Goal: Task Accomplishment & Management: Complete application form

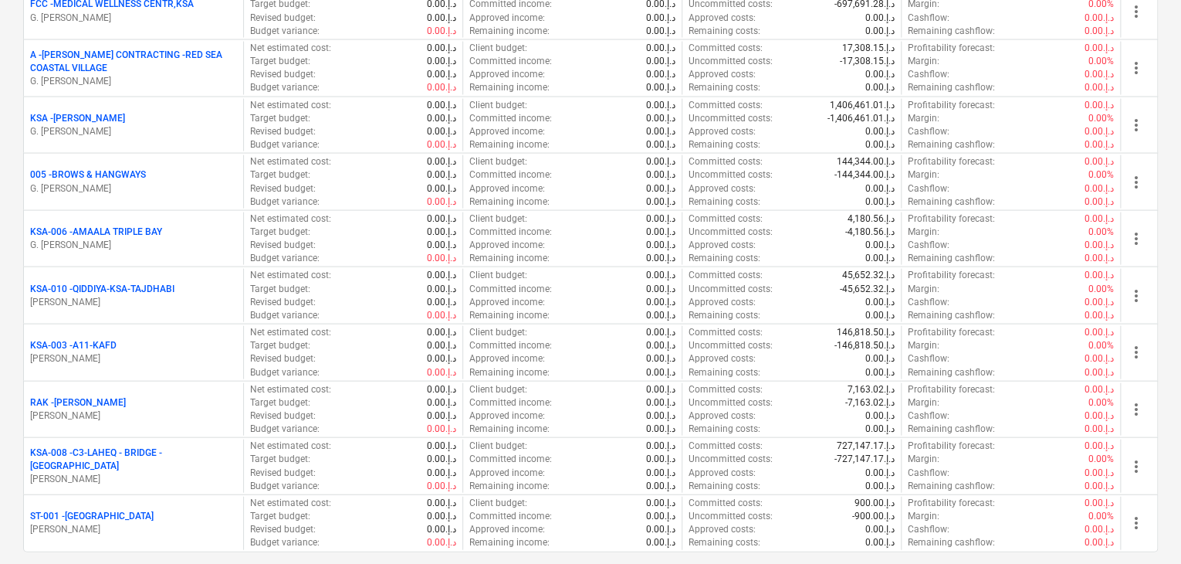
scroll to position [1699, 0]
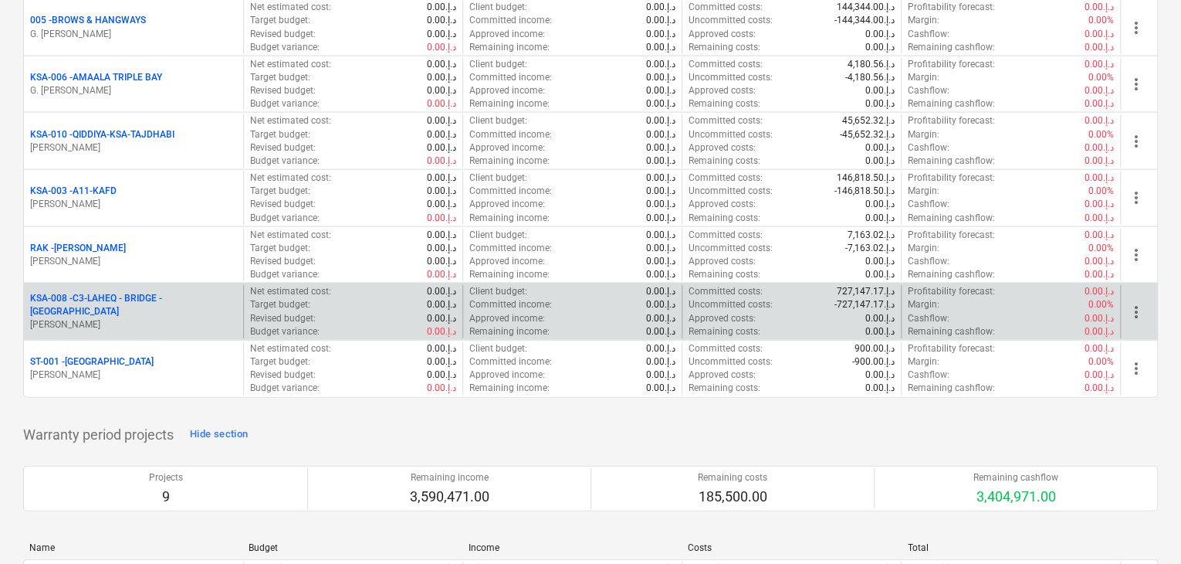
click at [167, 299] on p "KSA-008 - C3-[GEOGRAPHIC_DATA] - BRIDGE -[GEOGRAPHIC_DATA]" at bounding box center [133, 305] width 207 height 26
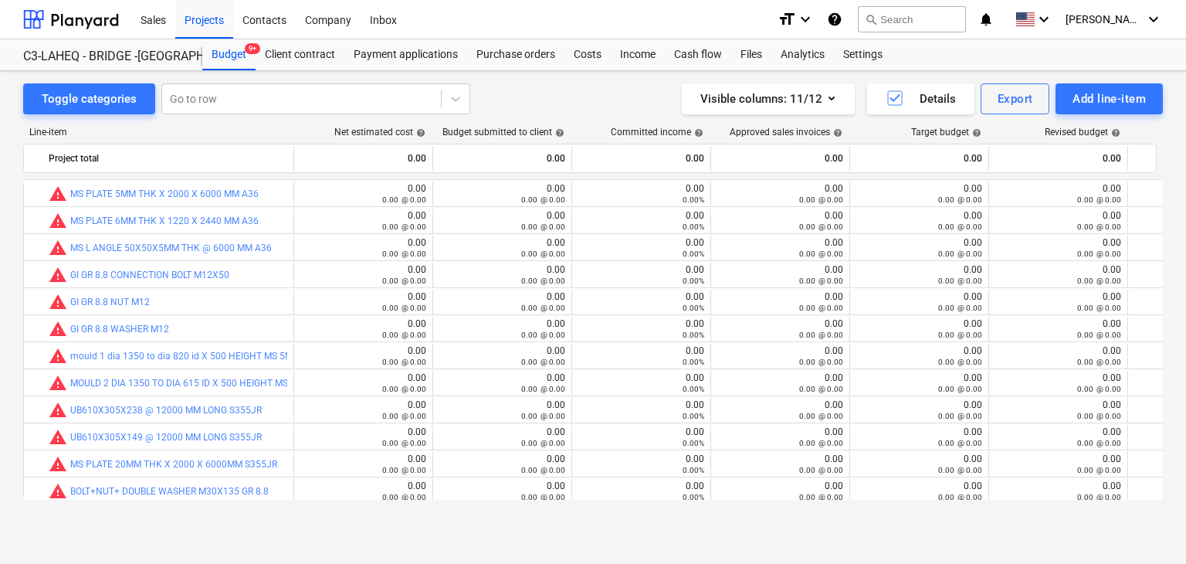
scroll to position [436, 0]
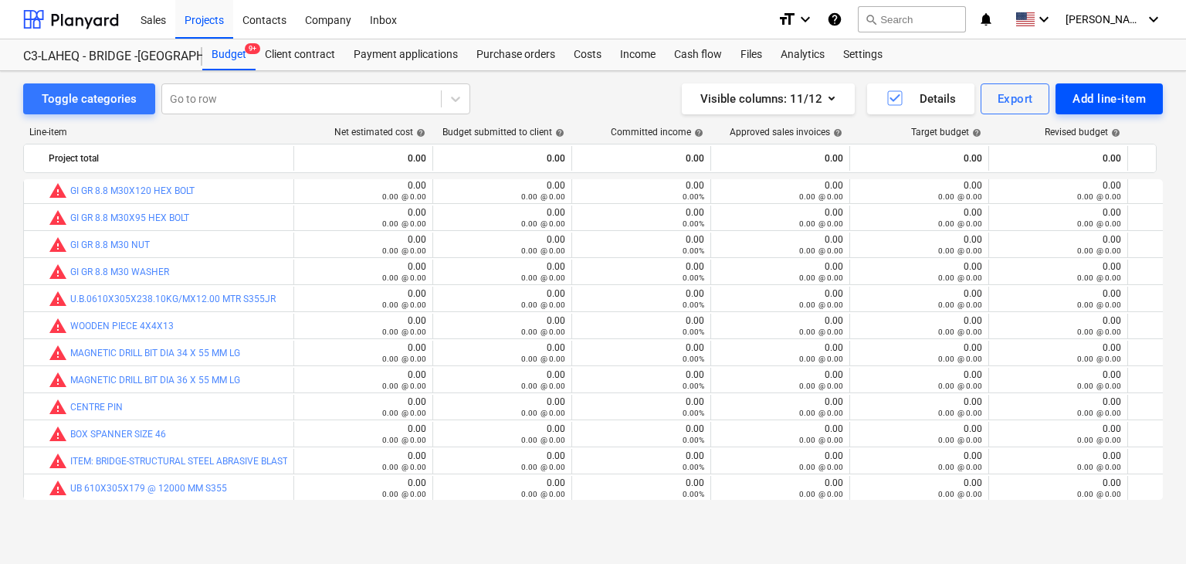
click at [1080, 105] on div "Add line-item" at bounding box center [1109, 99] width 73 height 20
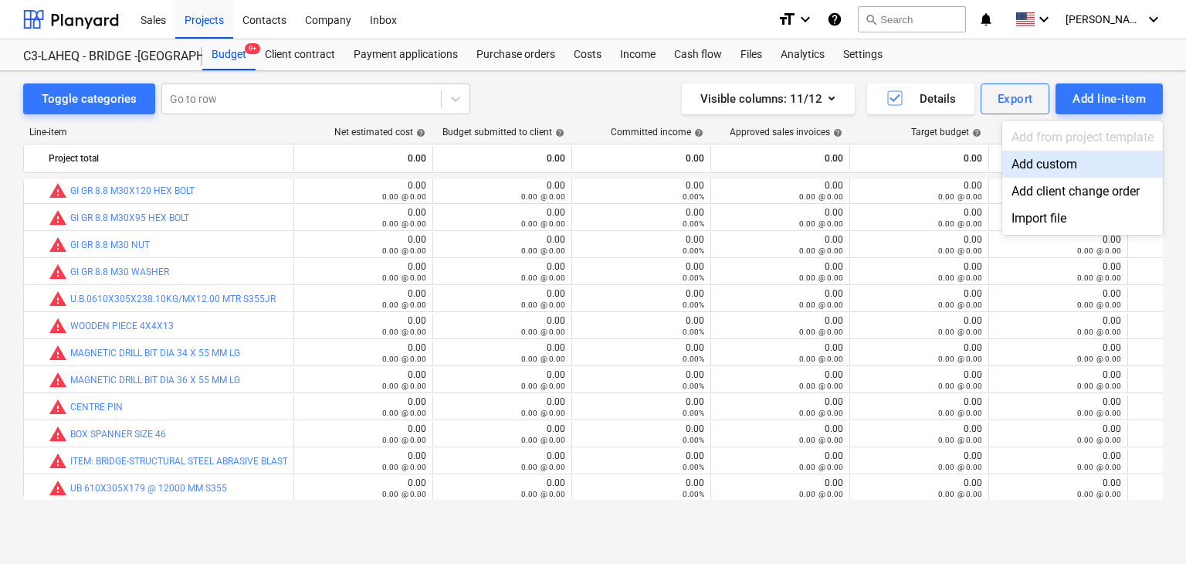
click at [1063, 154] on div "Add custom" at bounding box center [1082, 164] width 161 height 27
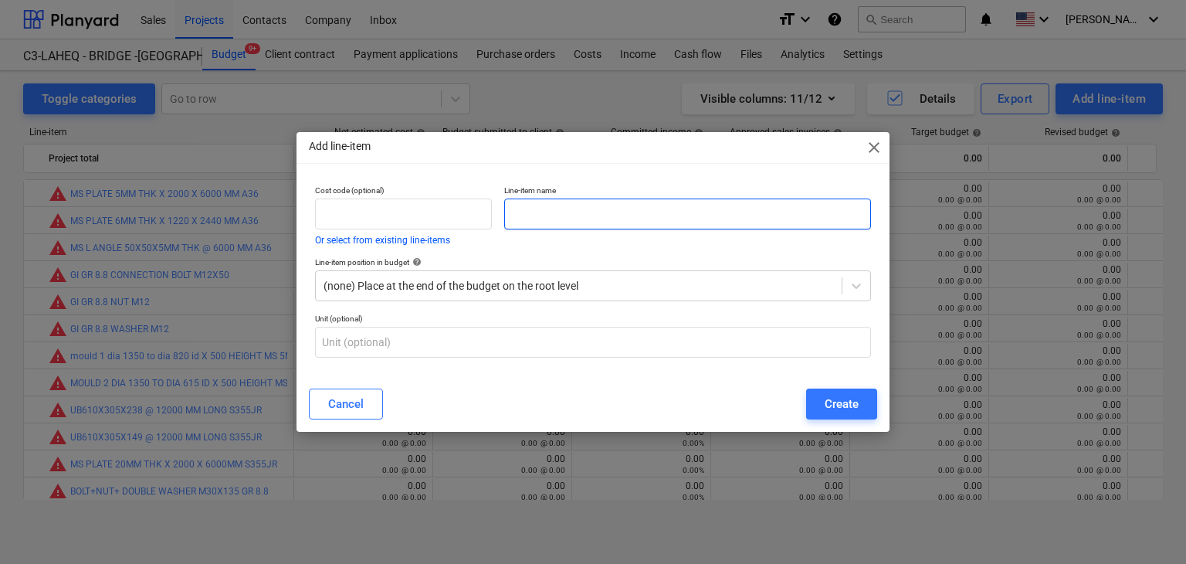
click at [552, 214] on input "text" at bounding box center [687, 213] width 367 height 31
paste input "SANDBLASTING SA 2.5 & 4 COAT PAINTING APPLICATION OF FABRICATED STEEL BEAM 30.5…"
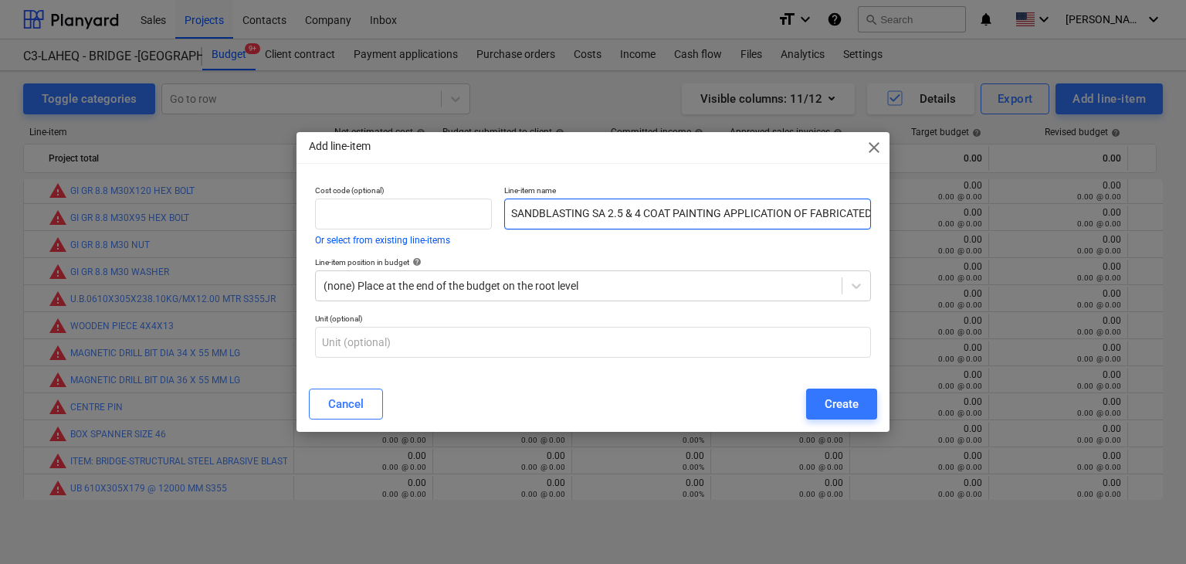
scroll to position [0, 121]
type input "SANDBLASTING SA 2.5 & 4 COAT PAINTING APPLICATION OF FABRICATED STEEL BEAM 30.5…"
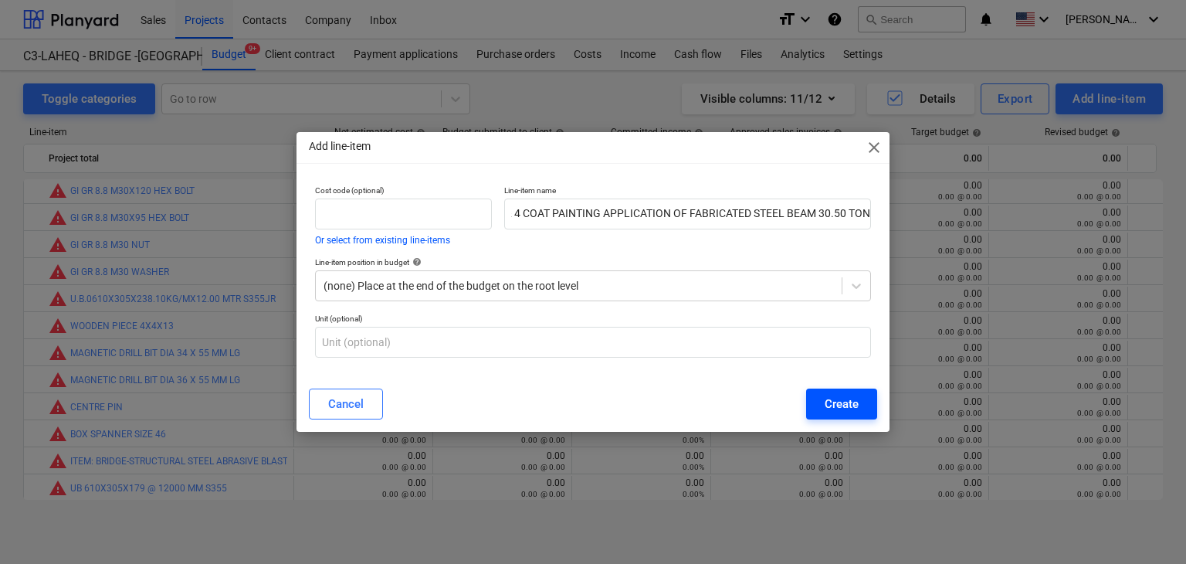
click at [859, 390] on button "Create" at bounding box center [841, 403] width 71 height 31
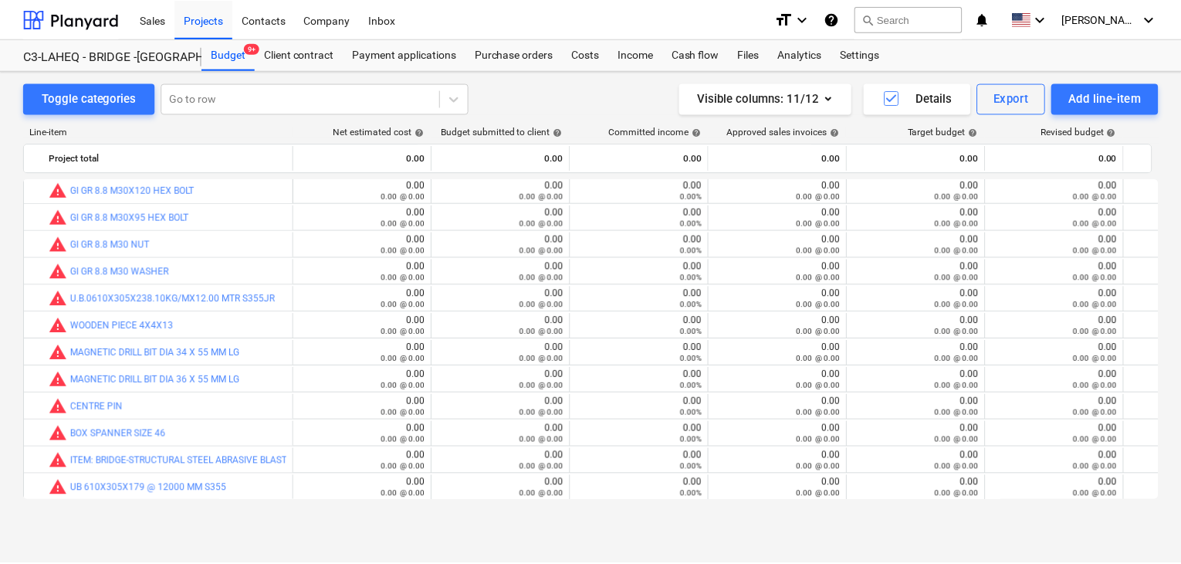
scroll to position [463, 0]
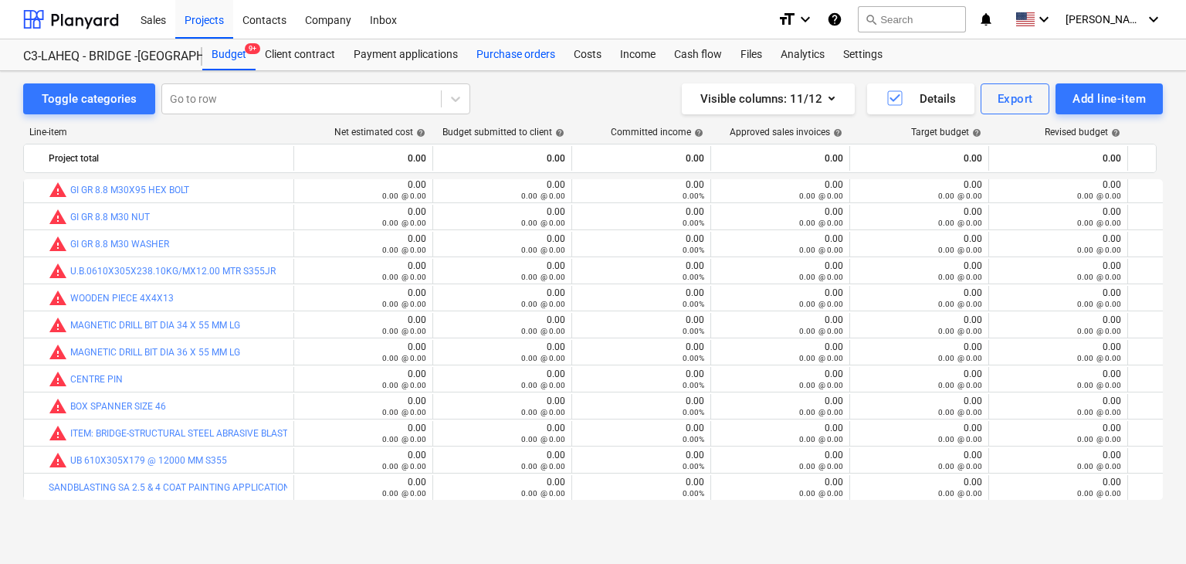
drag, startPoint x: 497, startPoint y: 39, endPoint x: 496, endPoint y: 48, distance: 9.4
click at [497, 39] on div "Sales Projects Contacts Company Inbox format_size keyboard_arrow_down help sear…" at bounding box center [593, 19] width 1186 height 39
click at [496, 59] on div "Purchase orders" at bounding box center [515, 54] width 97 height 31
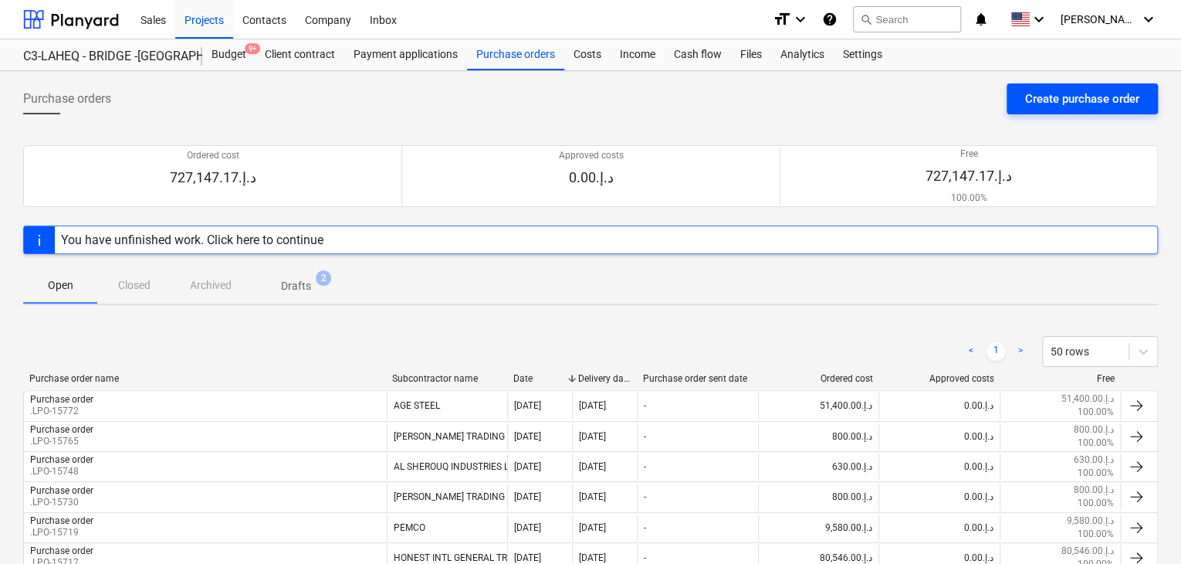
click at [1086, 95] on div "Create purchase order" at bounding box center [1082, 99] width 114 height 20
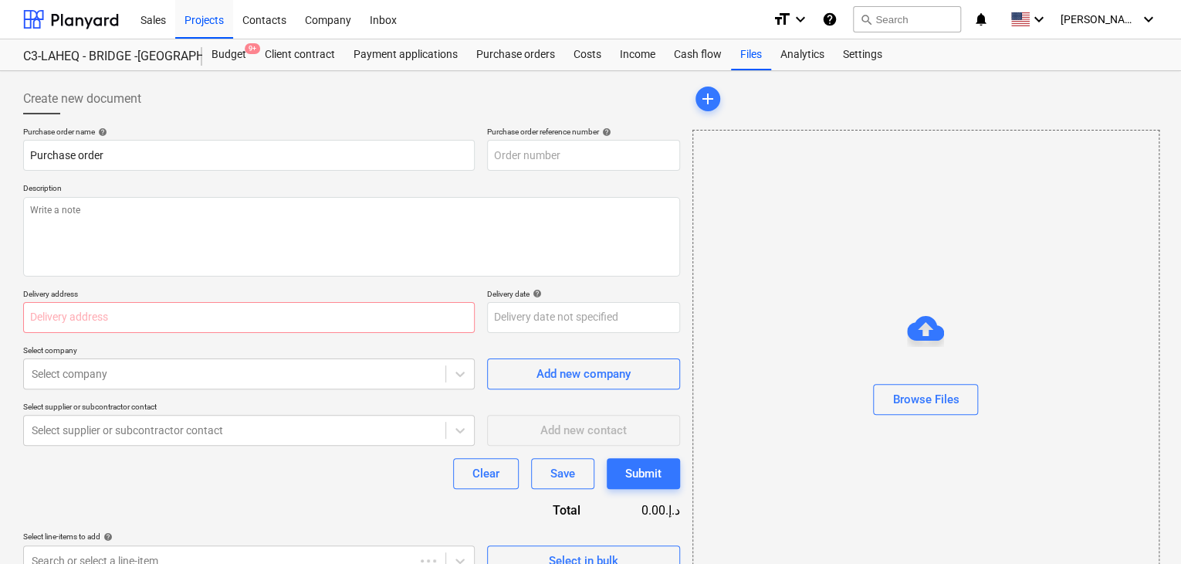
type textarea "x"
type input "KSA-008-PO-035"
click at [497, 161] on input "KSA-008-PO-035" at bounding box center [583, 155] width 193 height 31
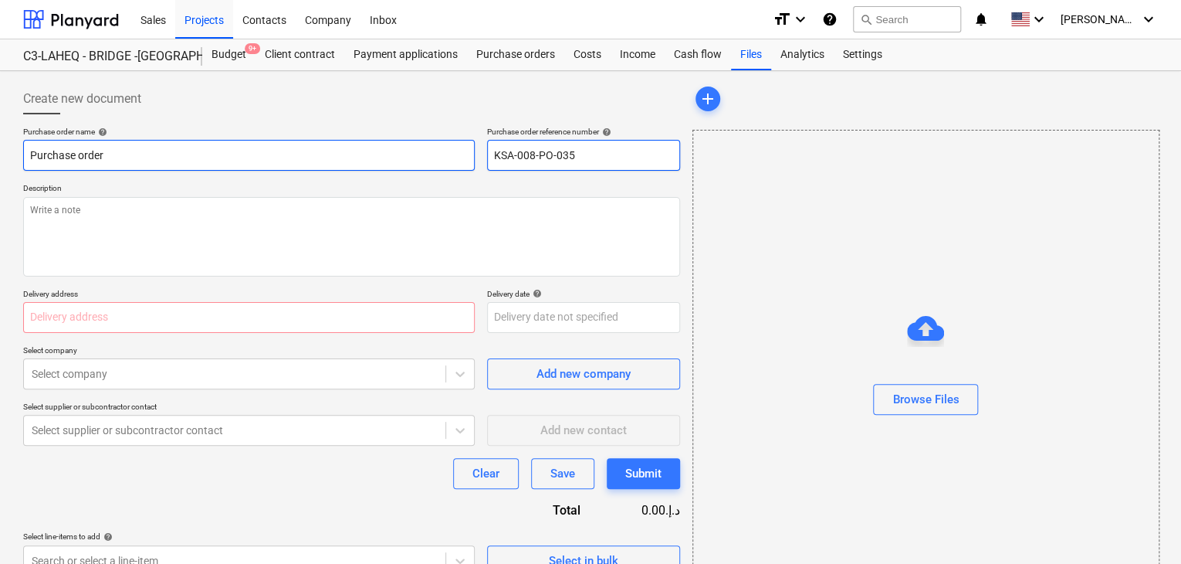
drag, startPoint x: 588, startPoint y: 161, endPoint x: 436, endPoint y: 154, distance: 153.0
click at [436, 154] on div "Purchase order name help Purchase order Purchase order reference number help KS…" at bounding box center [351, 149] width 657 height 44
type textarea "x"
type input "."
type textarea "x"
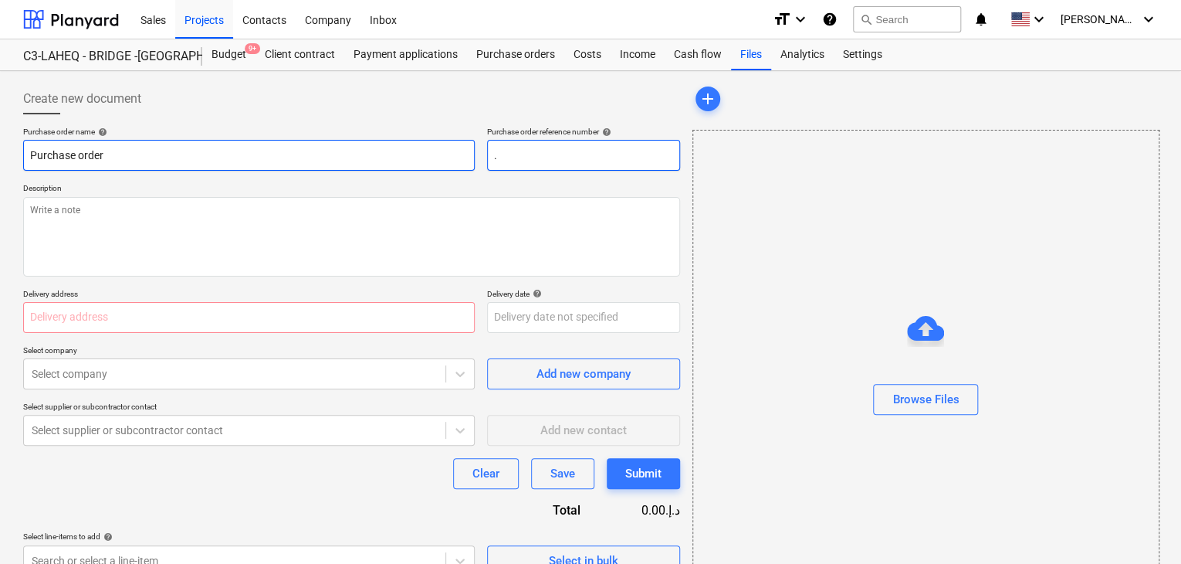
type input ".L"
type textarea "x"
type input ".LP"
type textarea "x"
type input ".LPO"
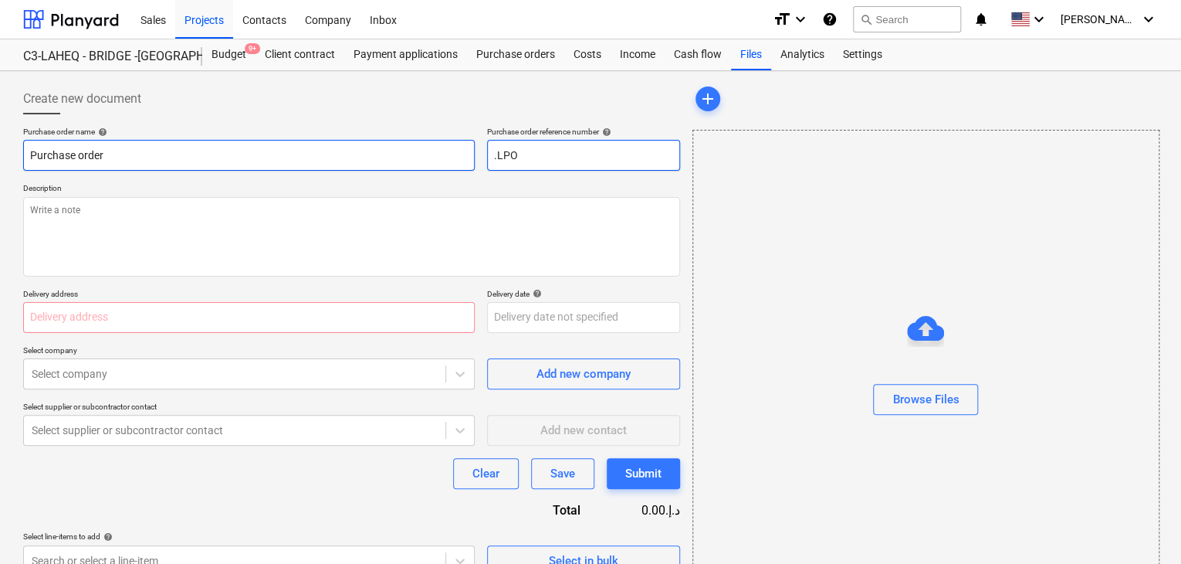
type textarea "x"
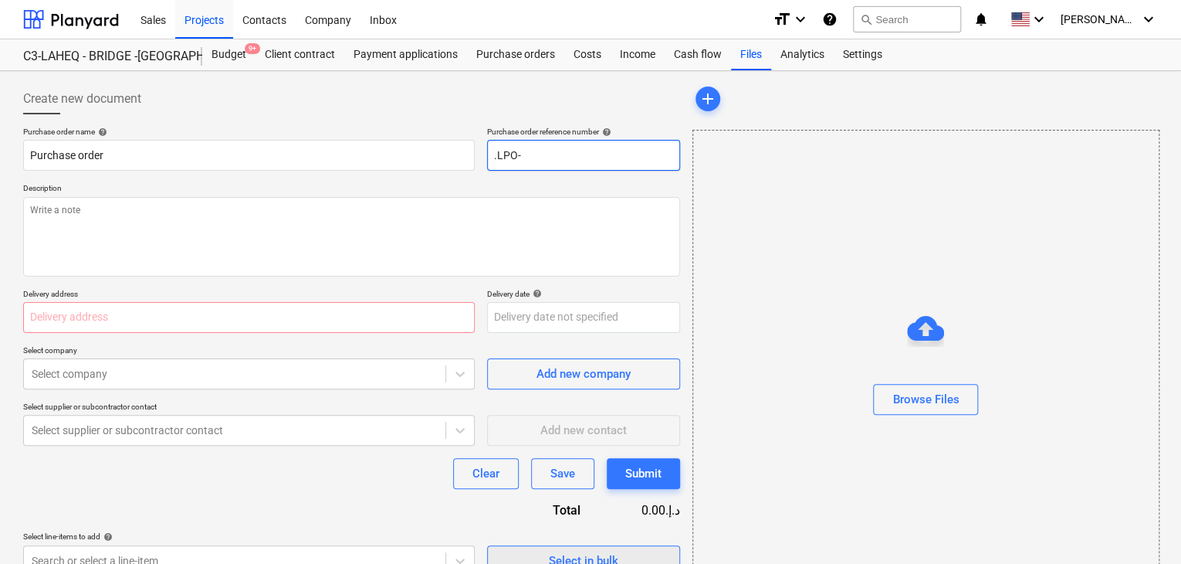
type input ".LPO-"
type textarea "x"
type input ".LPO-1"
type textarea "x"
type input ".LPO-15"
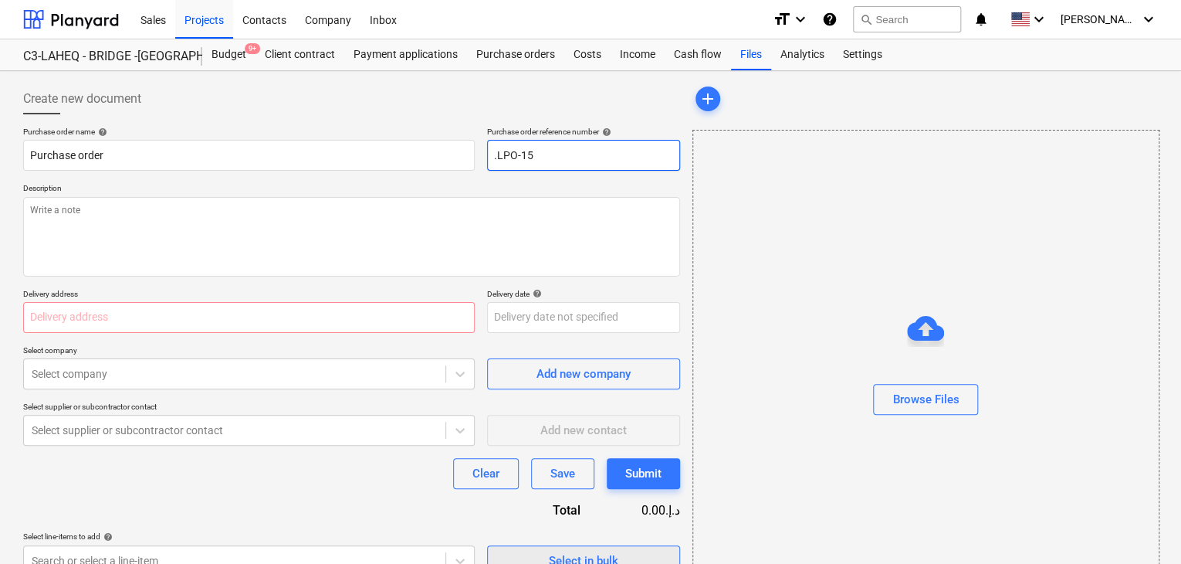
type textarea "x"
type input ".LPO-157"
type textarea "x"
type input ".LPO-1577"
type textarea "x"
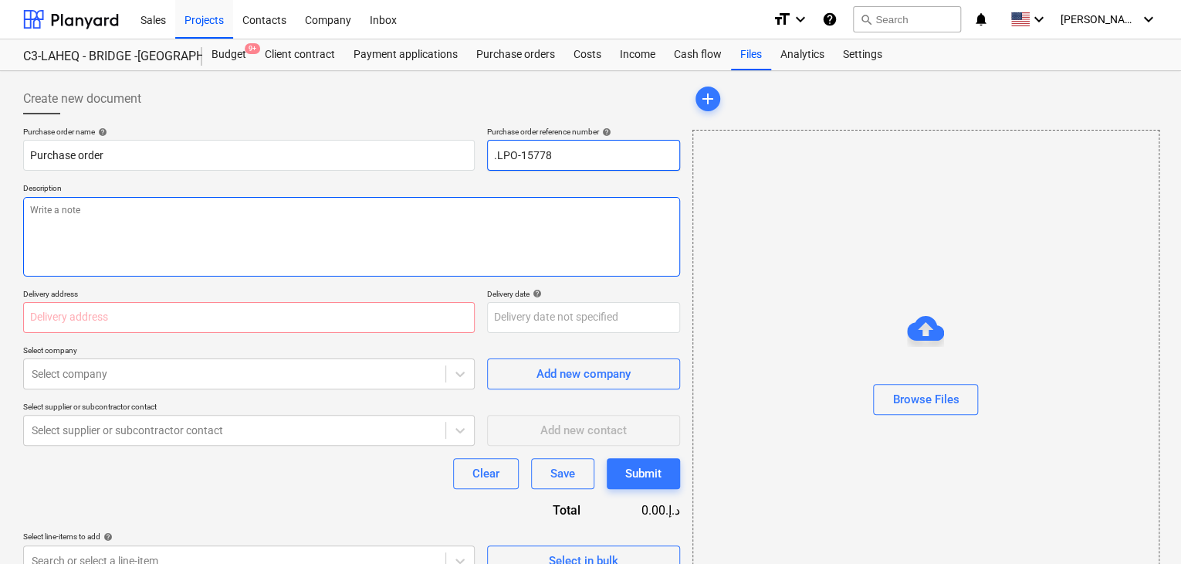
type input ".LPO-15778"
click at [389, 246] on textarea at bounding box center [351, 237] width 657 height 80
type textarea "x"
type textarea "1"
type textarea "x"
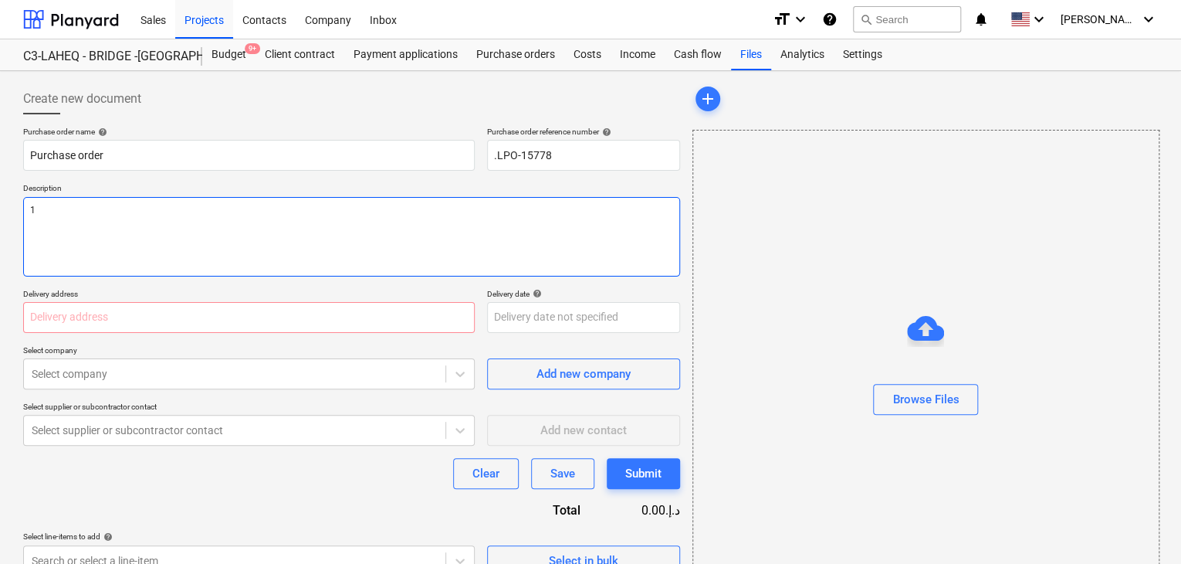
type textarea "15"
type textarea "x"
type textarea "15/"
type textarea "x"
type textarea "15/O"
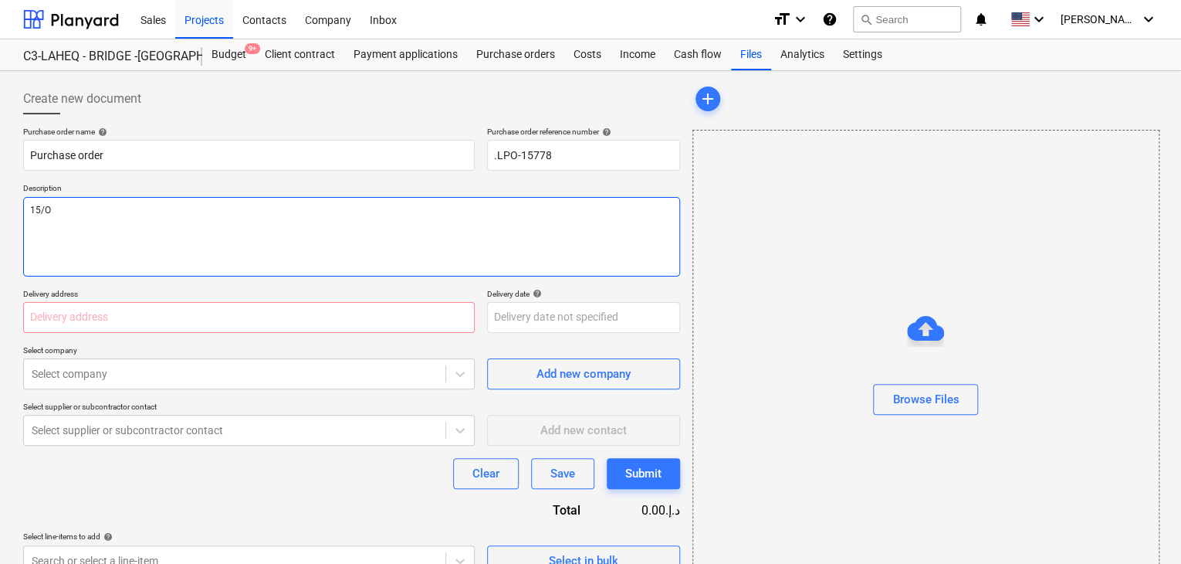
type textarea "x"
type textarea "15/OC"
type textarea "x"
type textarea "15/OCT"
type textarea "x"
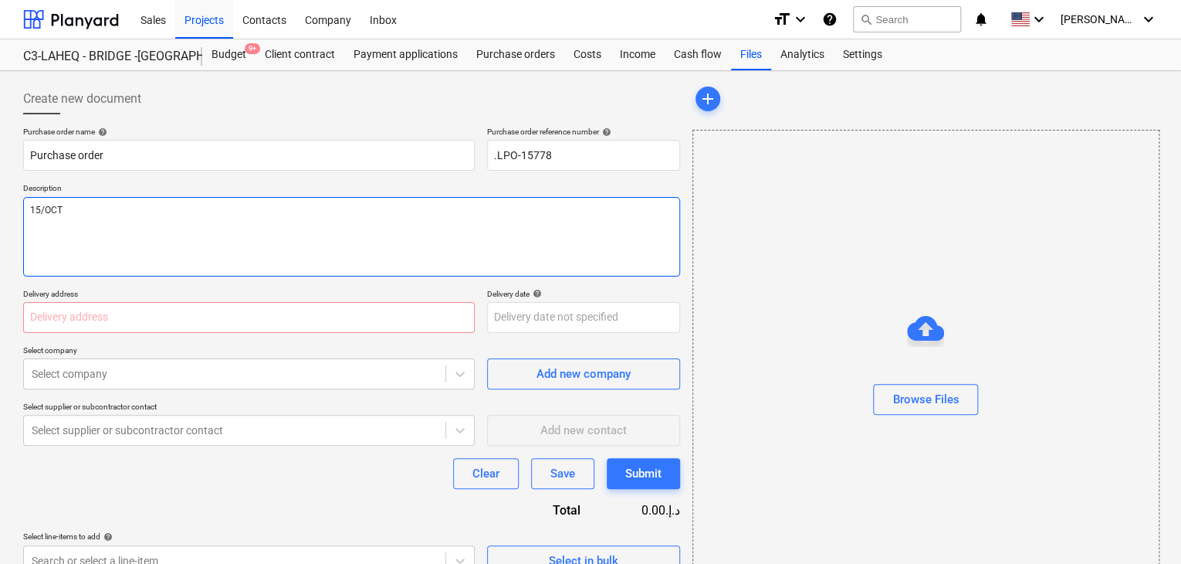
type textarea "15/OCT/"
type textarea "x"
type textarea "15/[DATE]"
type textarea "x"
type textarea "[DATE]"
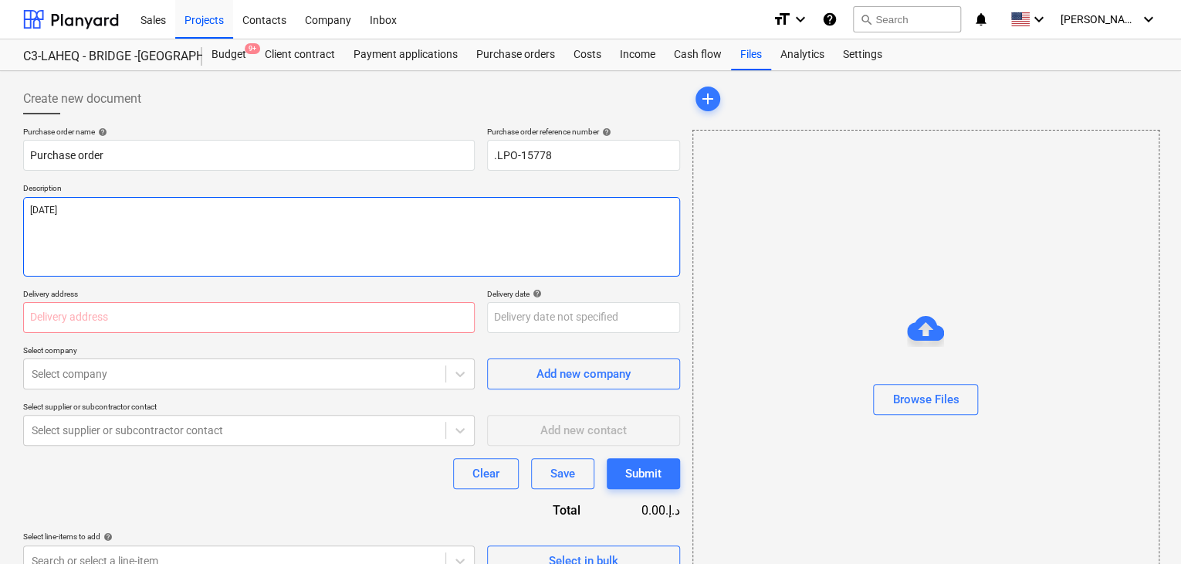
type textarea "x"
type textarea "[DATE]"
type textarea "x"
type textarea "[DATE]"
click at [304, 305] on input "text" at bounding box center [249, 317] width 452 height 31
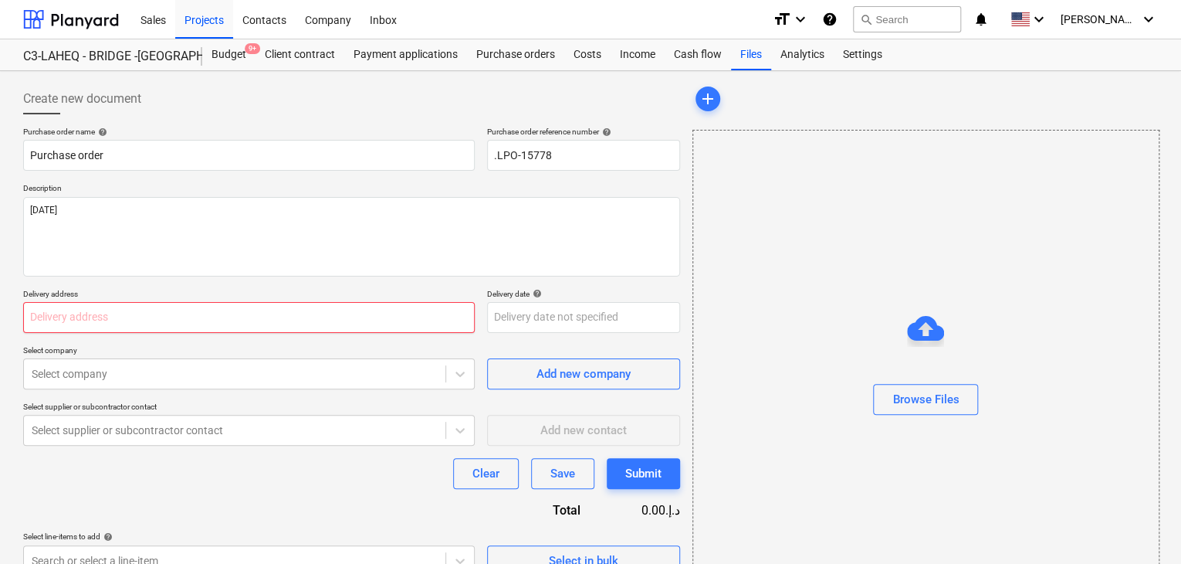
type textarea "x"
type input "L"
type textarea "x"
type input "LU"
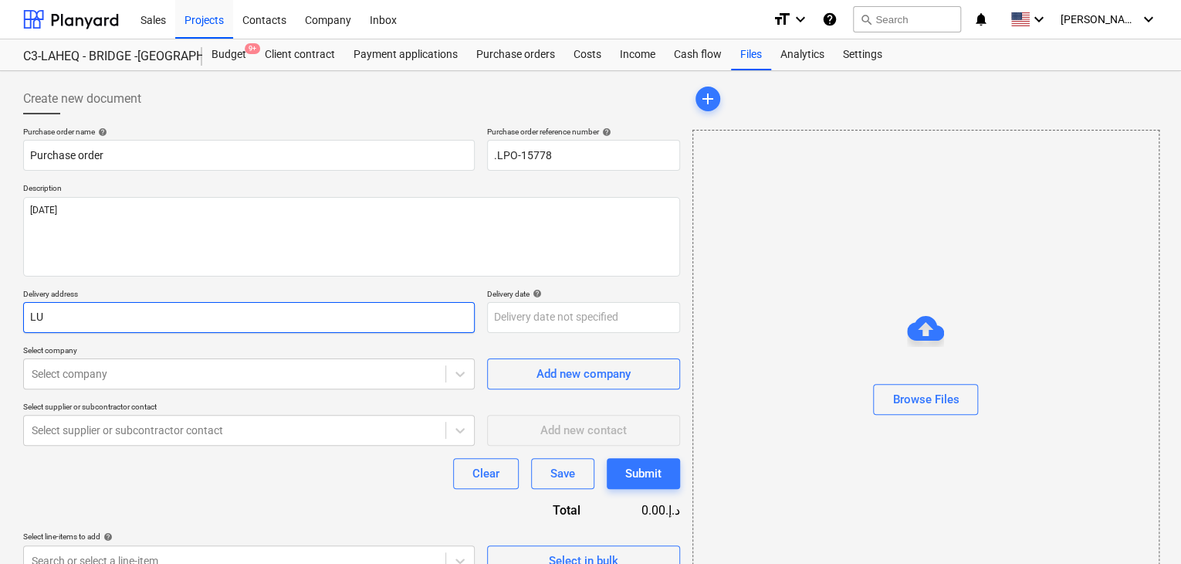
type textarea "x"
type input "LUC"
type textarea "x"
type input "LUCK"
type textarea "x"
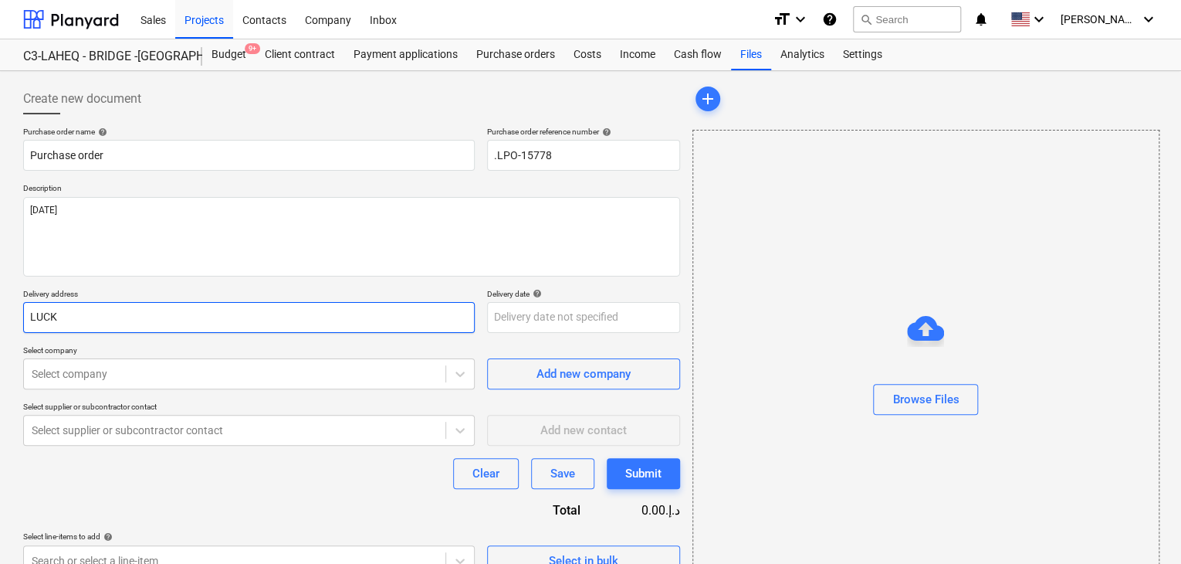
type input "LUCKY"
type textarea "x"
type input "LUCKY"
type textarea "x"
type input "LUCKY E"
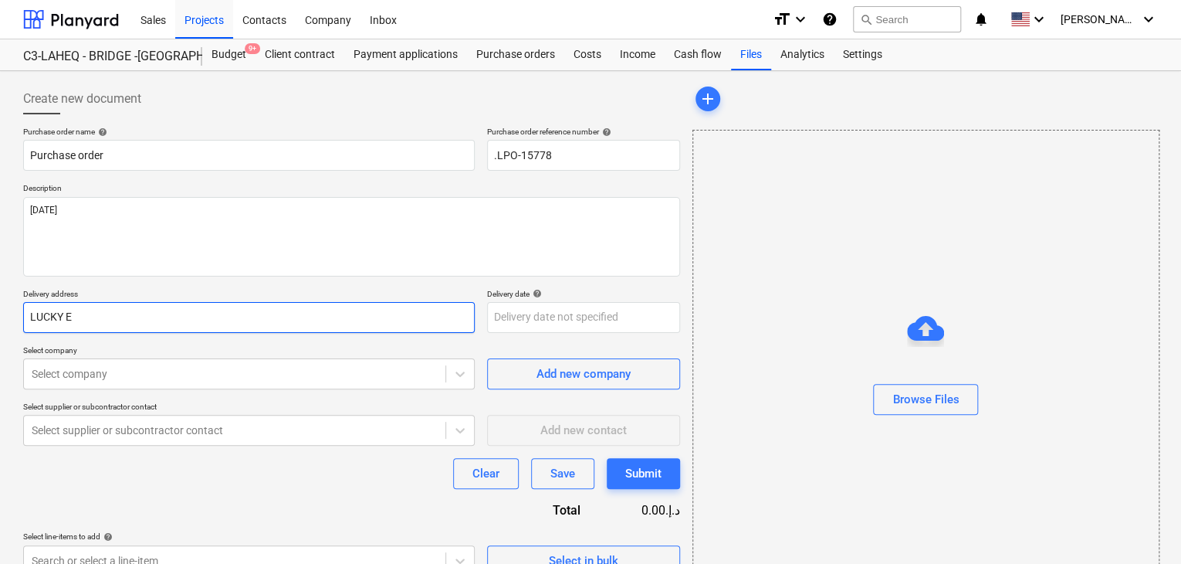
type textarea "x"
type input "LUCKY EN"
type textarea "x"
type input "LUCKY ENG"
type textarea "x"
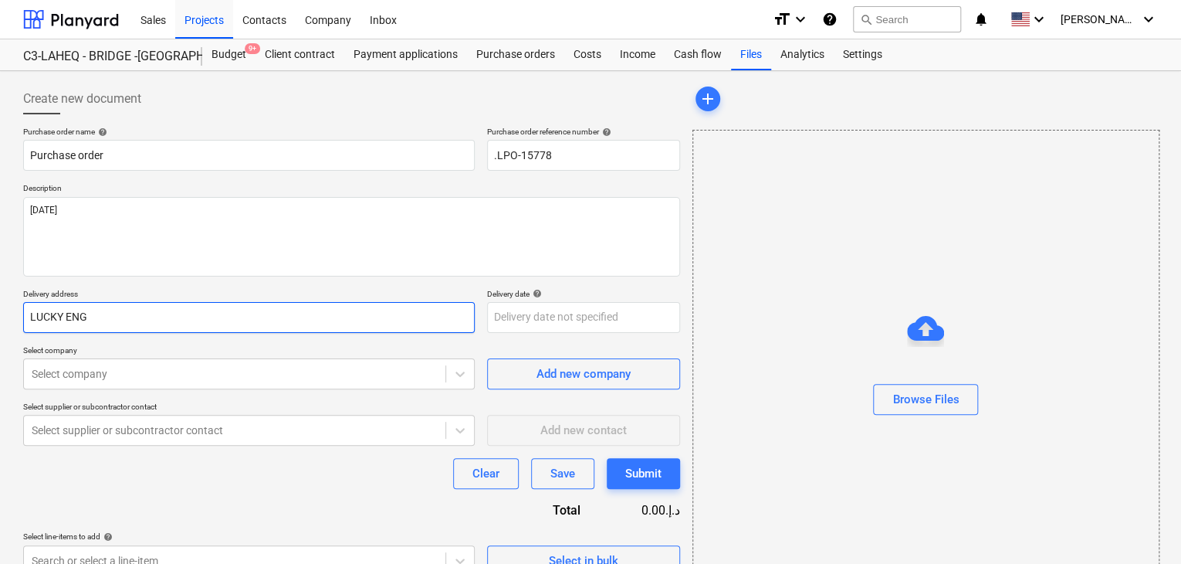
type input "LUCKY ENGI"
type textarea "x"
type input "LUCKY ENGIN"
type textarea "x"
type input "LUCKY ENGINE"
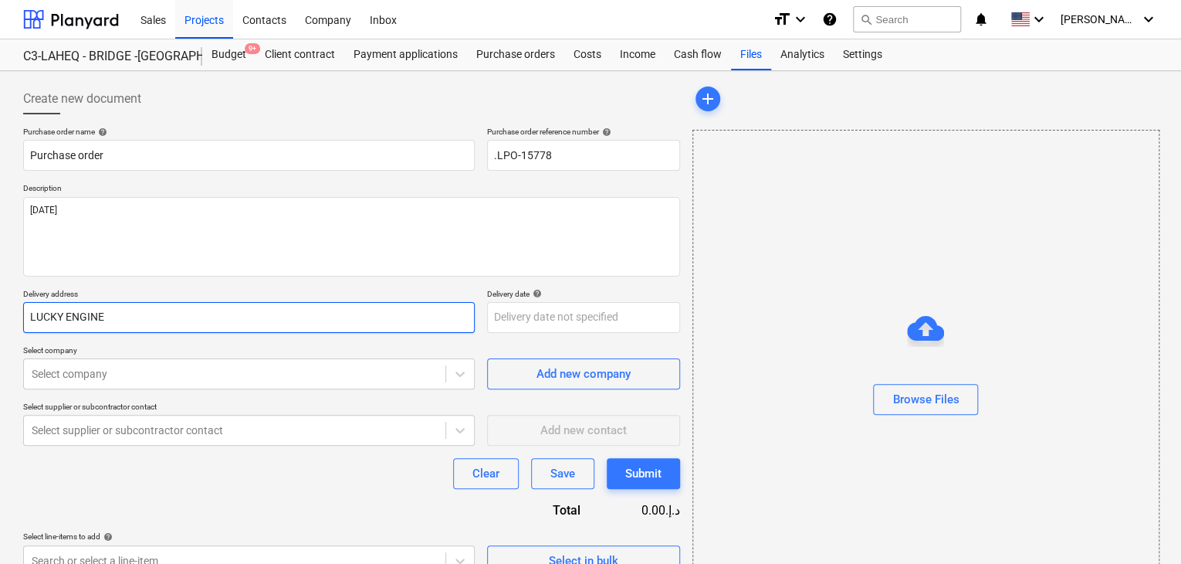
type textarea "x"
type input "LUCKY ENGINEE"
type textarea "x"
type input "LUCKY ENGINEER"
type textarea "x"
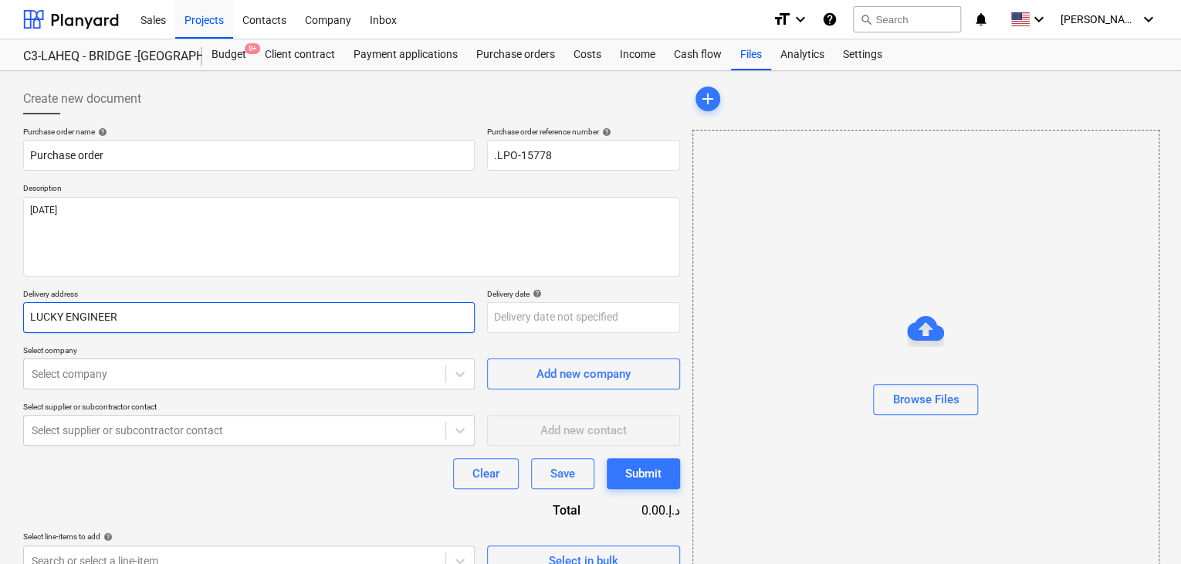
type input "LUCKY ENGINEERI"
type textarea "x"
type input "LUCKY ENGINEERIN"
type textarea "x"
type input "LUCKY ENGINEERING"
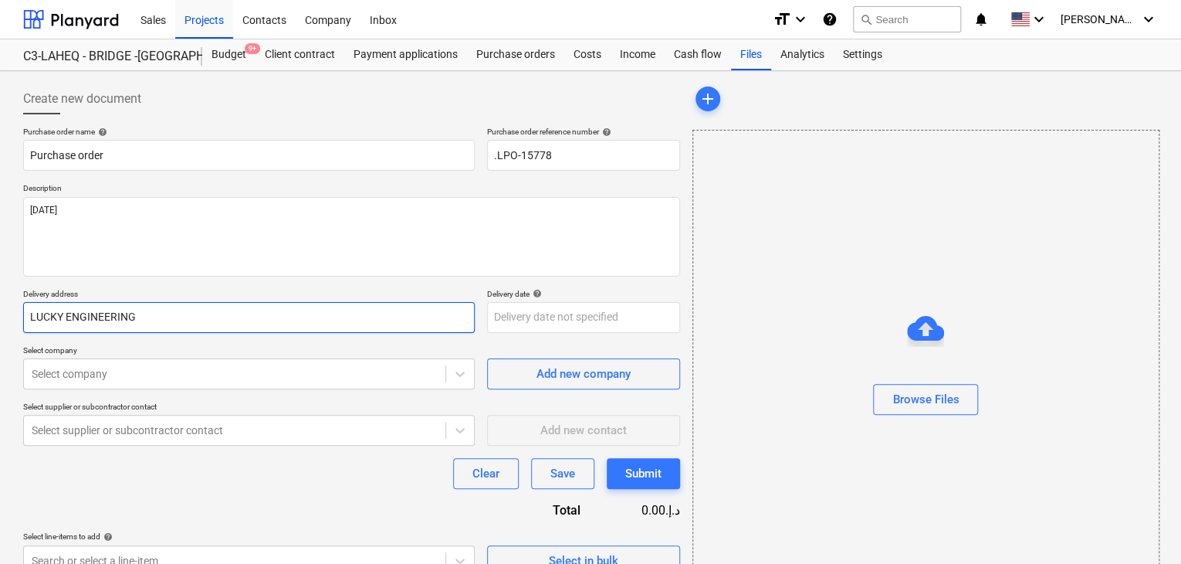
type textarea "x"
type input "LUCKY ENGINEERING"
type textarea "x"
type input "LUCKY ENGINEERING S"
type textarea "x"
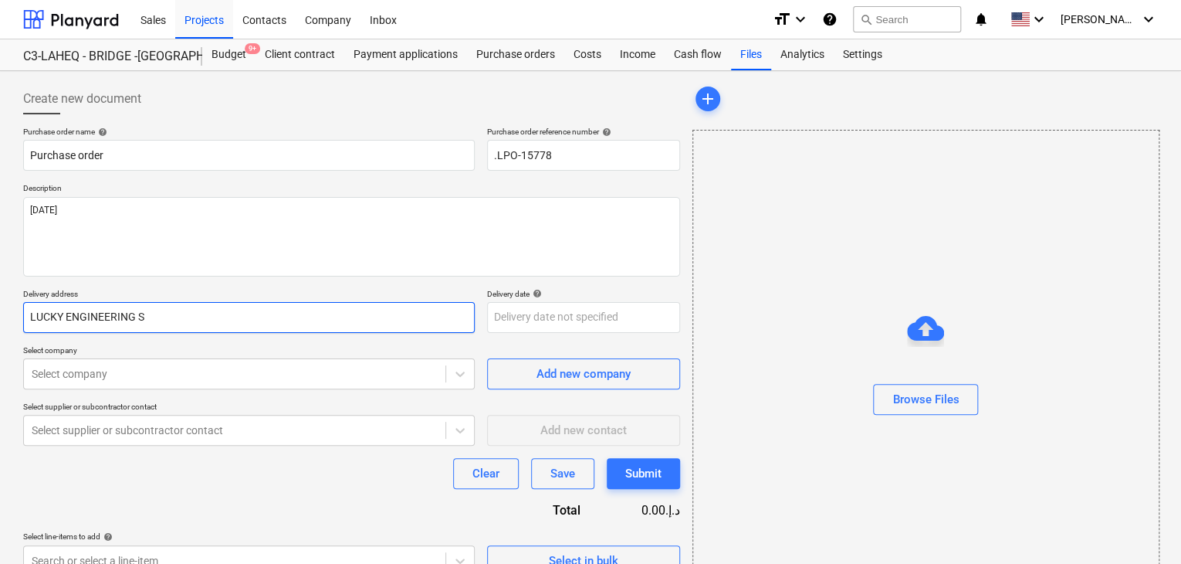
type input "LUCKY ENGINEERING SE"
type textarea "x"
type input "LUCKY ENGINEERING SER"
type textarea "x"
type input "LUCKY ENGINEERING SERV"
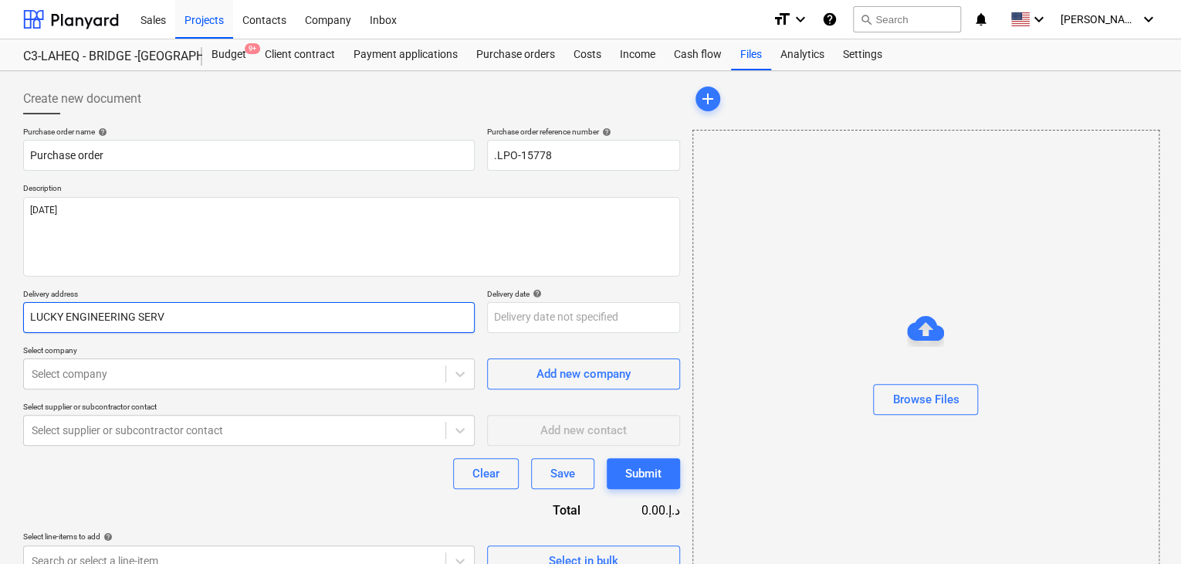
type textarea "x"
type input "LUCKY ENGINEERING SERVI"
type textarea "x"
type input "LUCKY ENGINEERING SERVIC"
type textarea "x"
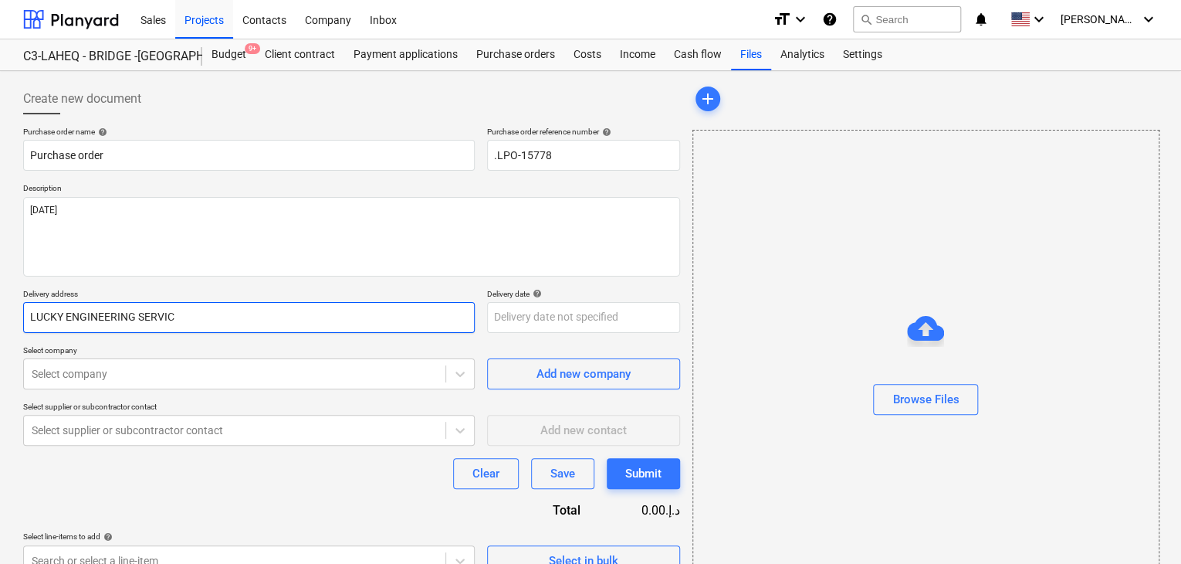
type input "LUCKY ENGINEERING SERVICE"
type textarea "x"
type input "LUCKY ENGINEERING SERVICES"
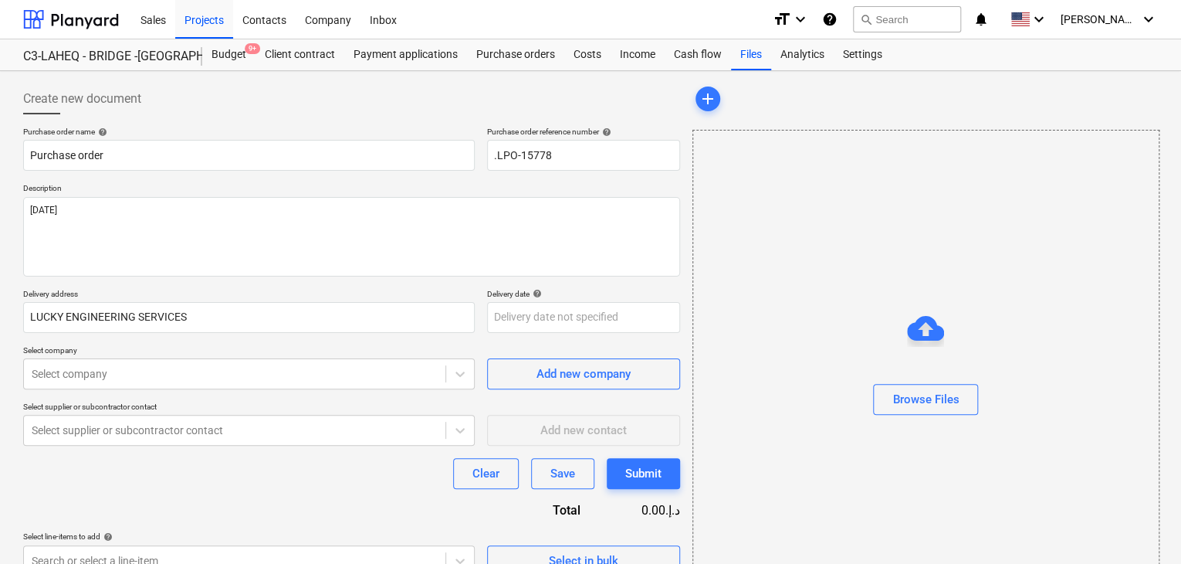
click at [530, 300] on p "Delivery date help" at bounding box center [583, 295] width 193 height 13
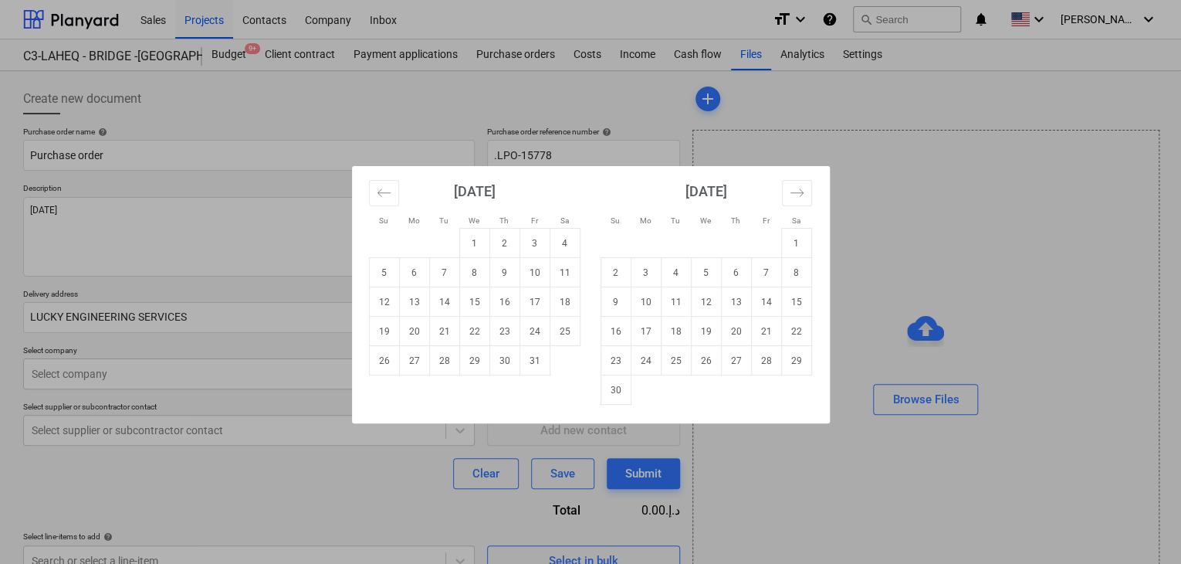
click at [517, 328] on body "Sales Projects Contacts Company Inbox format_size keyboard_arrow_down help sear…" at bounding box center [590, 282] width 1181 height 564
drag, startPoint x: 481, startPoint y: 370, endPoint x: 465, endPoint y: 369, distance: 16.2
click at [480, 369] on td "29" at bounding box center [474, 360] width 30 height 29
type textarea "x"
type input "[DATE]"
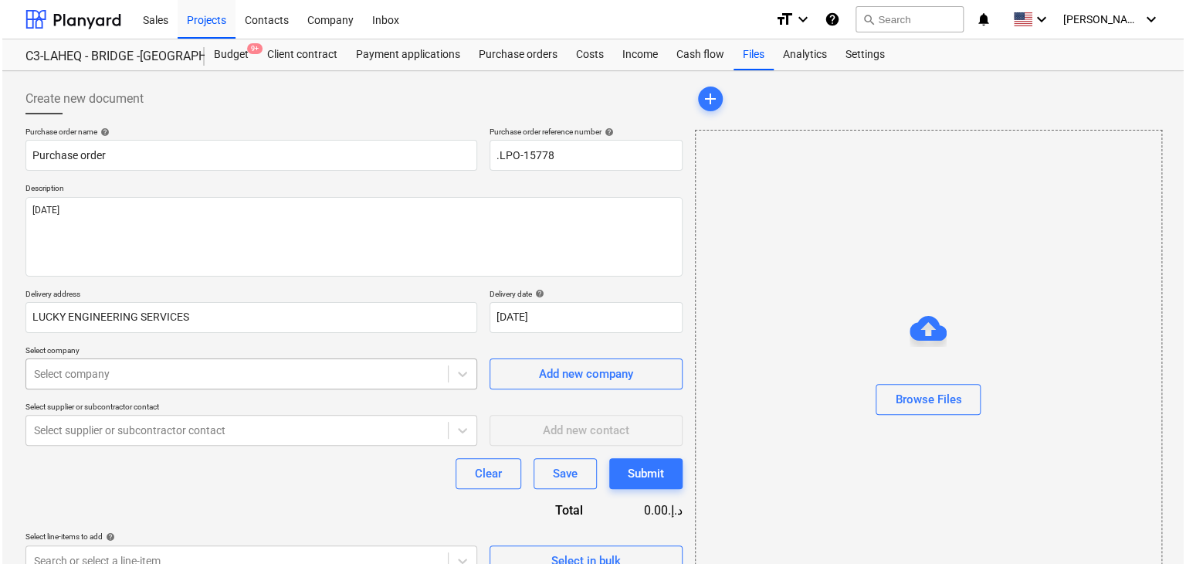
scroll to position [55, 0]
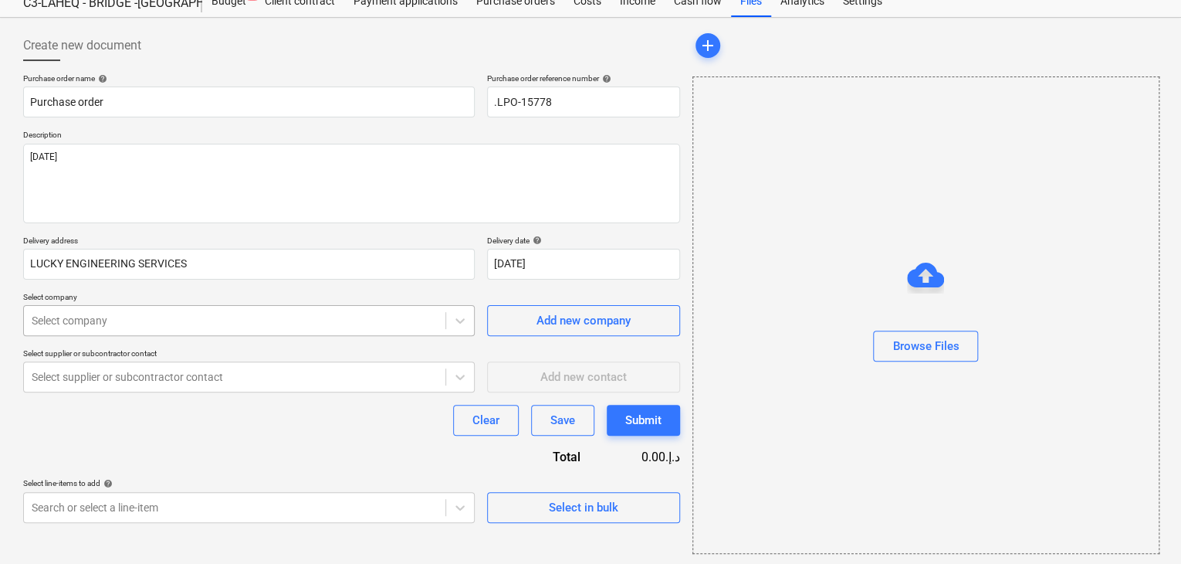
click at [205, 361] on body "Sales Projects Contacts Company Inbox format_size keyboard_arrow_down help sear…" at bounding box center [590, 229] width 1181 height 564
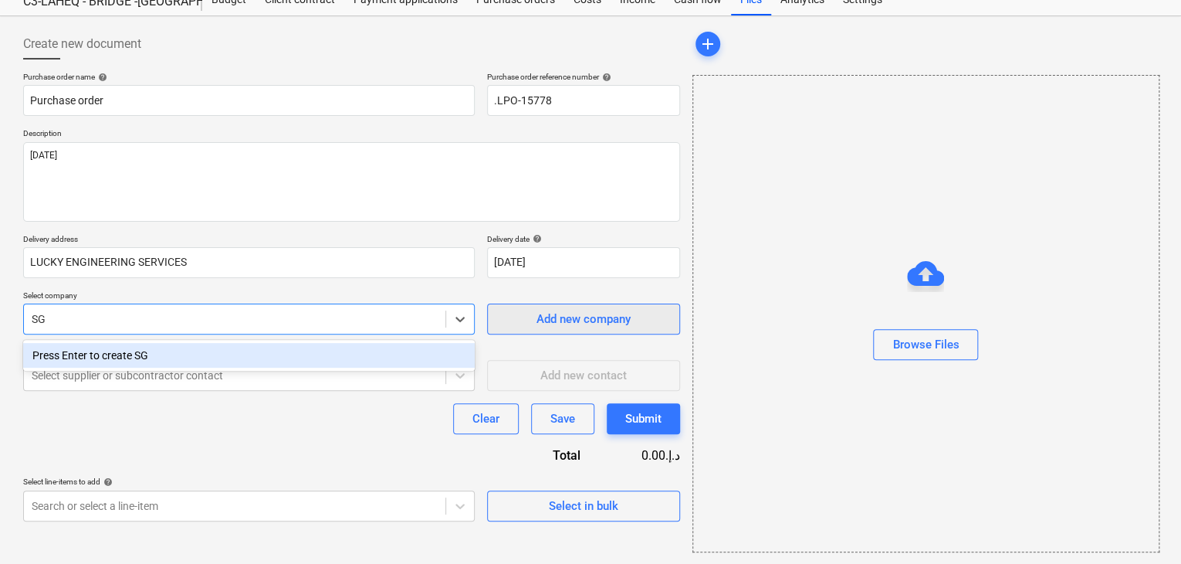
type input "SG"
type textarea "x"
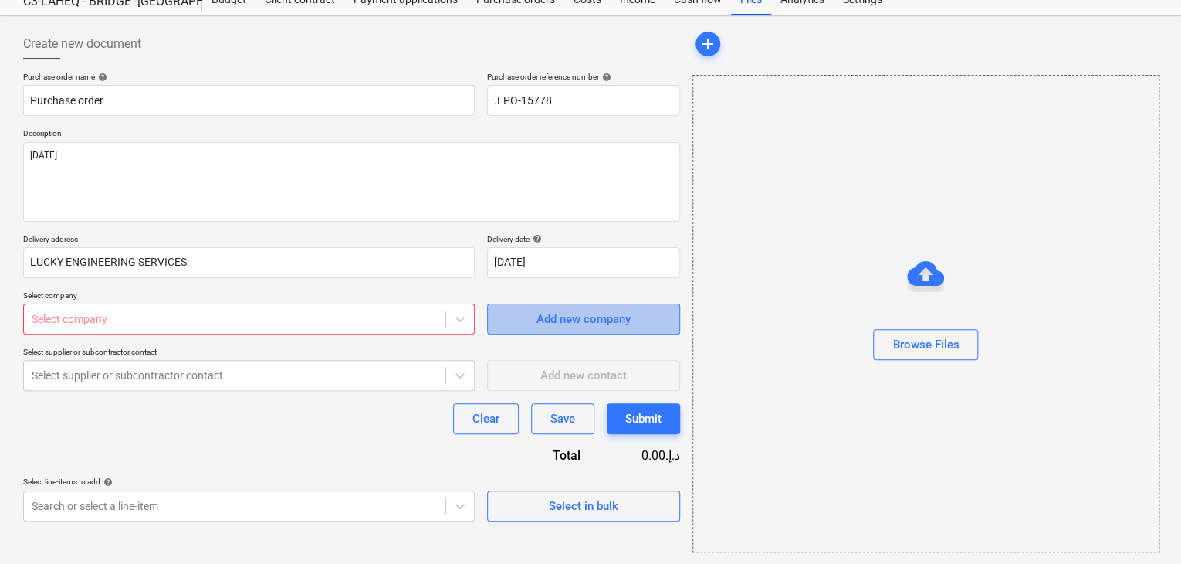
click at [520, 320] on span "Add new company" at bounding box center [584, 319] width 154 height 20
type textarea "x"
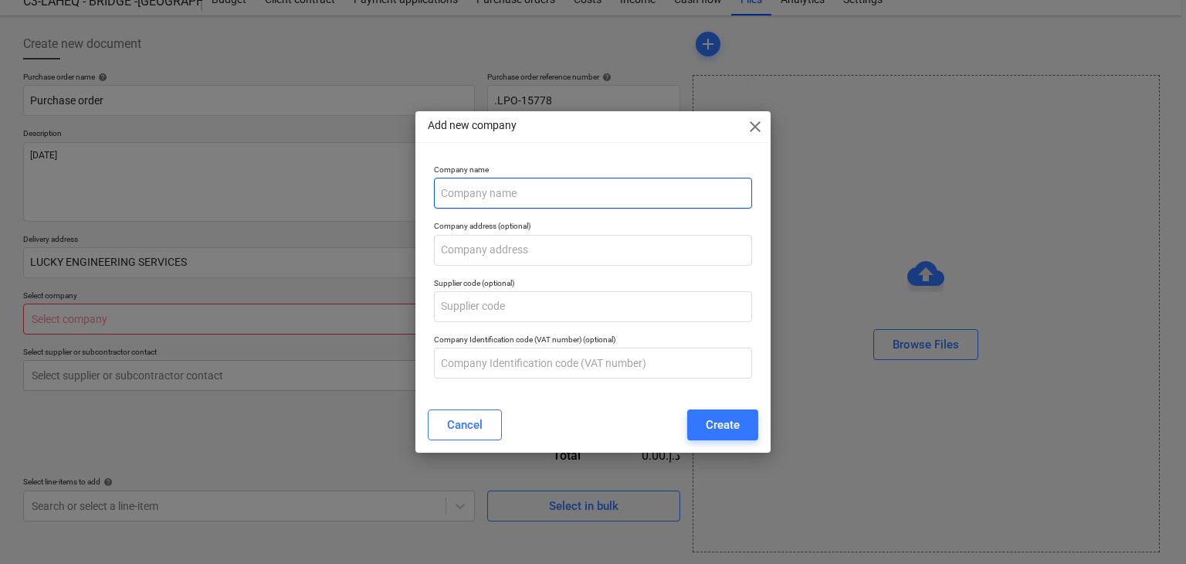
click at [472, 208] on input "text" at bounding box center [593, 193] width 319 height 31
type input "SG INDUSTRIES FZC"
click at [707, 422] on div "Create" at bounding box center [723, 425] width 34 height 20
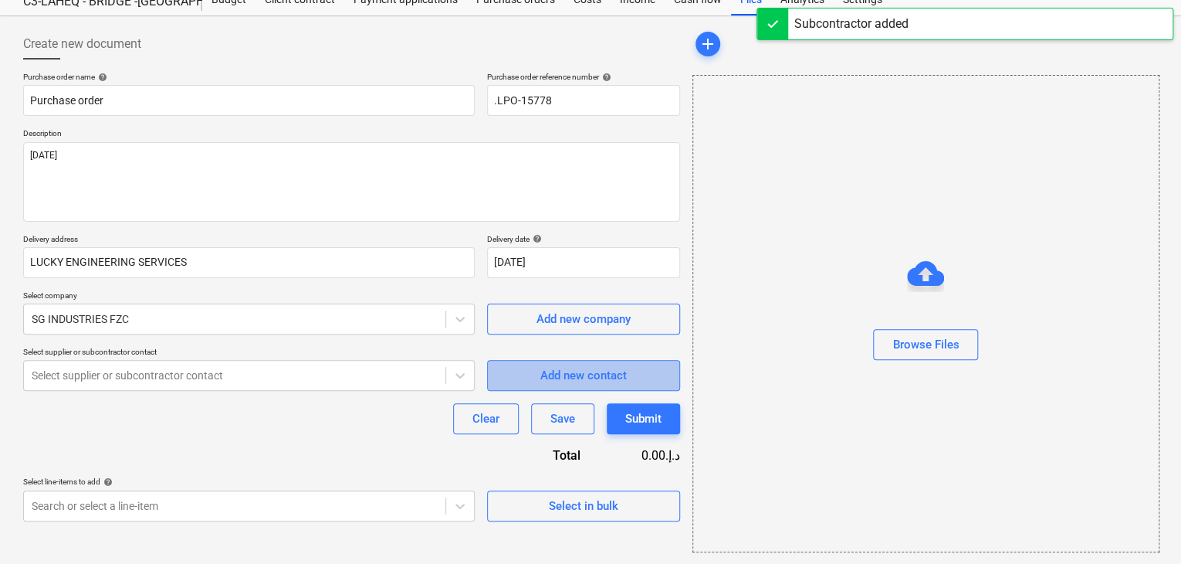
click at [544, 372] on div "Add new contact" at bounding box center [584, 375] width 86 height 20
type textarea "x"
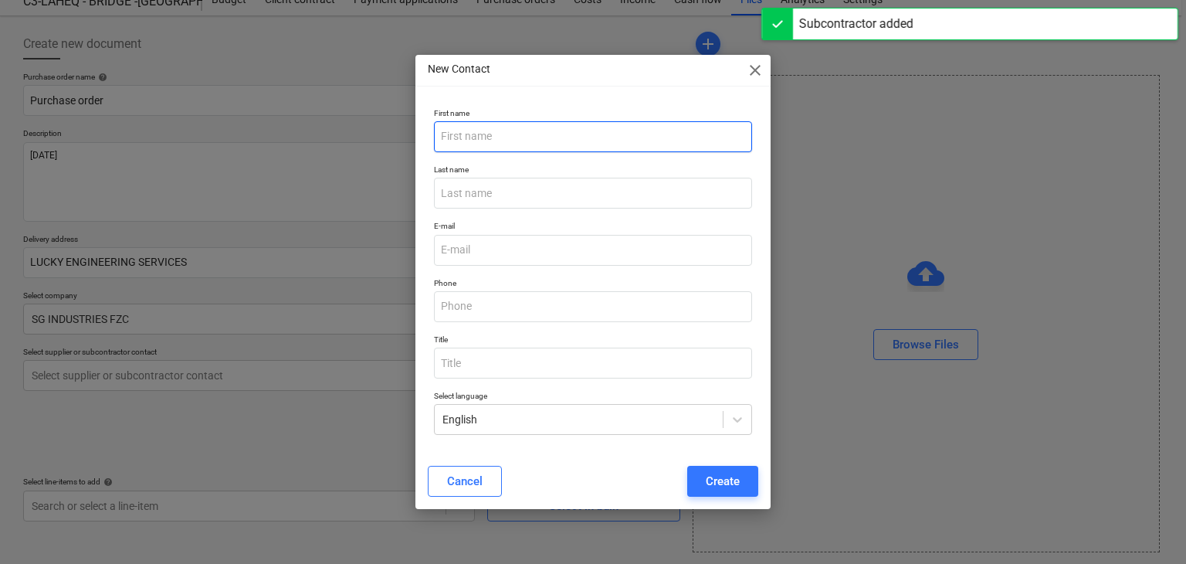
click at [491, 129] on input "text" at bounding box center [593, 136] width 319 height 31
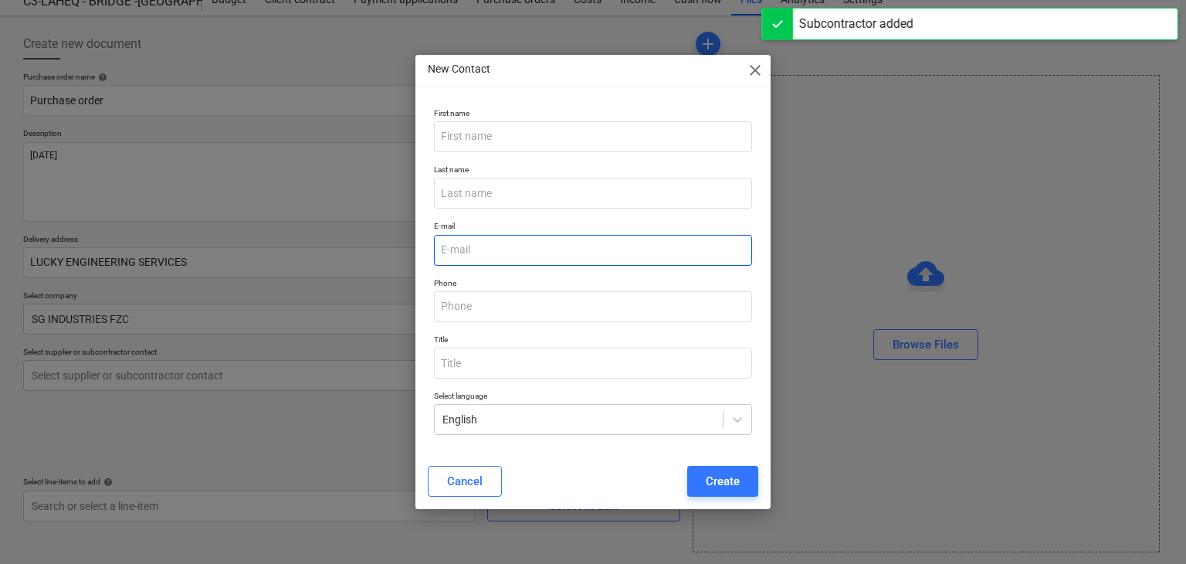
click at [461, 239] on input "email" at bounding box center [593, 250] width 319 height 31
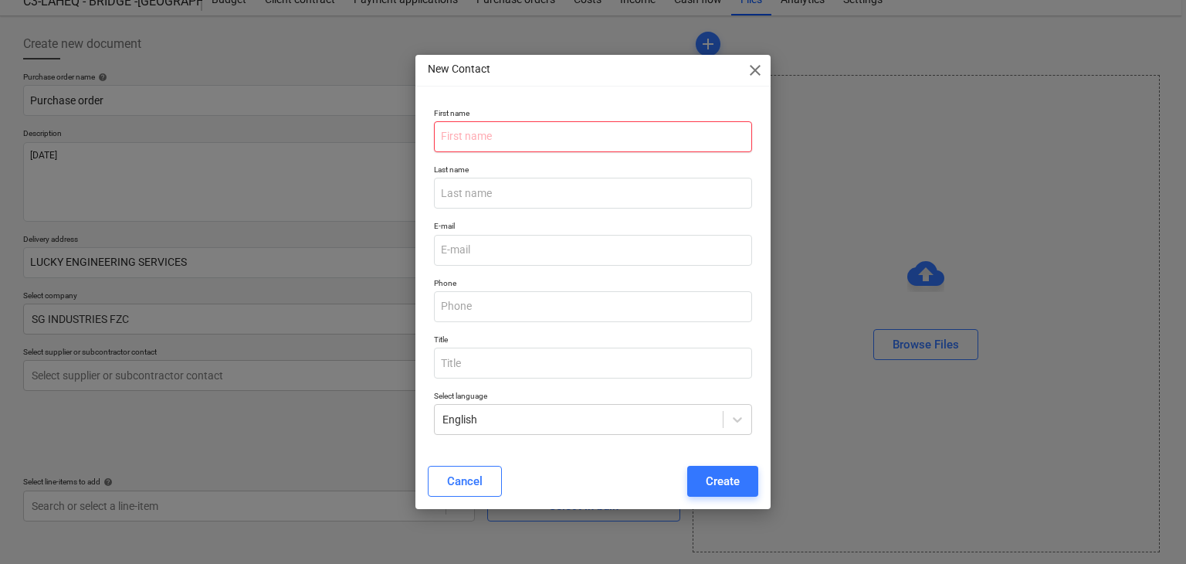
click at [462, 136] on input "text" at bounding box center [593, 136] width 319 height 31
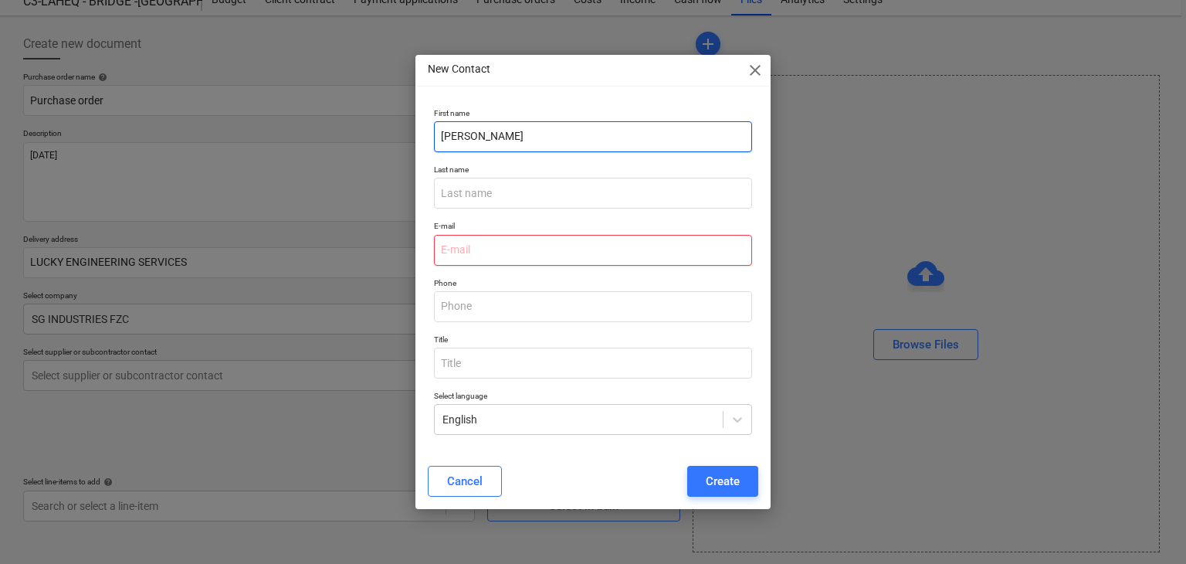
type input "[PERSON_NAME]"
click at [448, 242] on input "email" at bounding box center [593, 250] width 319 height 31
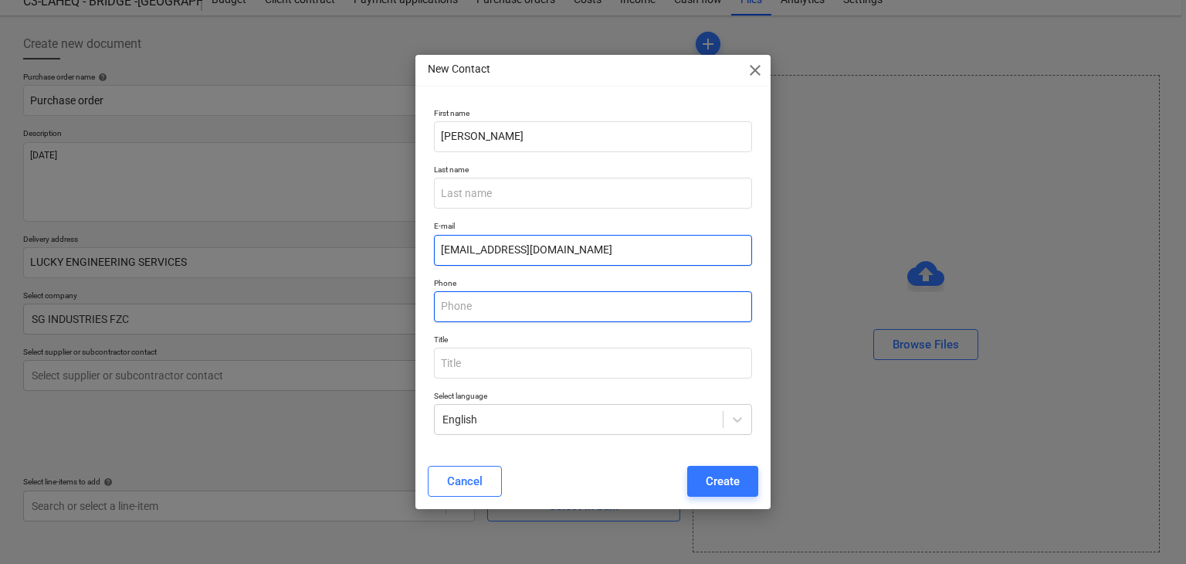
type input "[EMAIL_ADDRESS][DOMAIN_NAME]"
click at [497, 310] on input "text" at bounding box center [593, 306] width 319 height 31
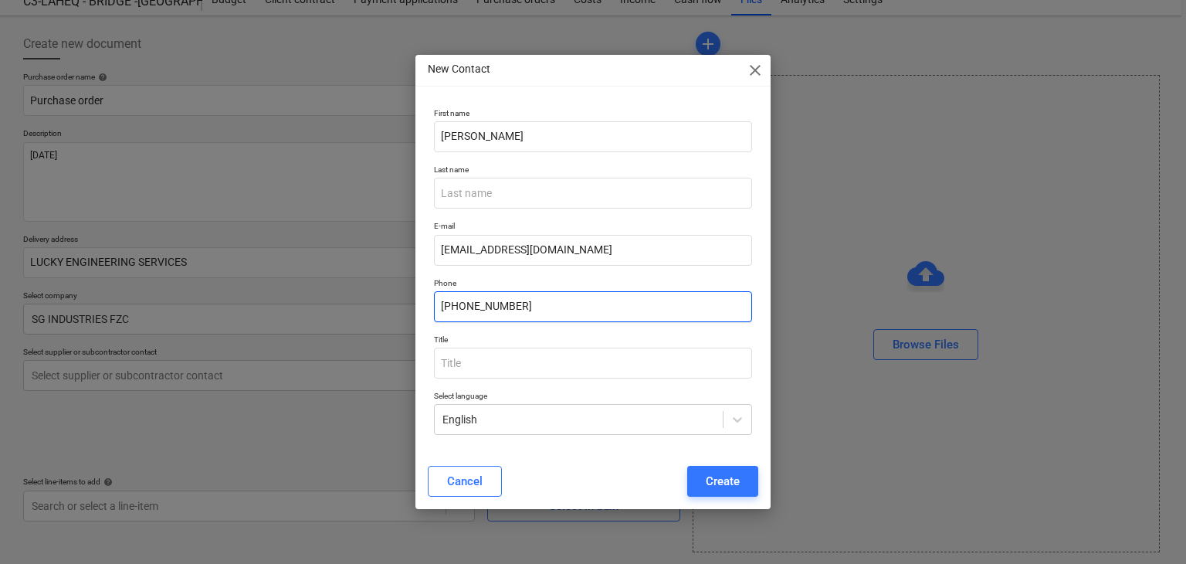
type input "[PHONE_NUMBER]"
click at [704, 462] on div "Cancel Create" at bounding box center [594, 480] width 350 height 43
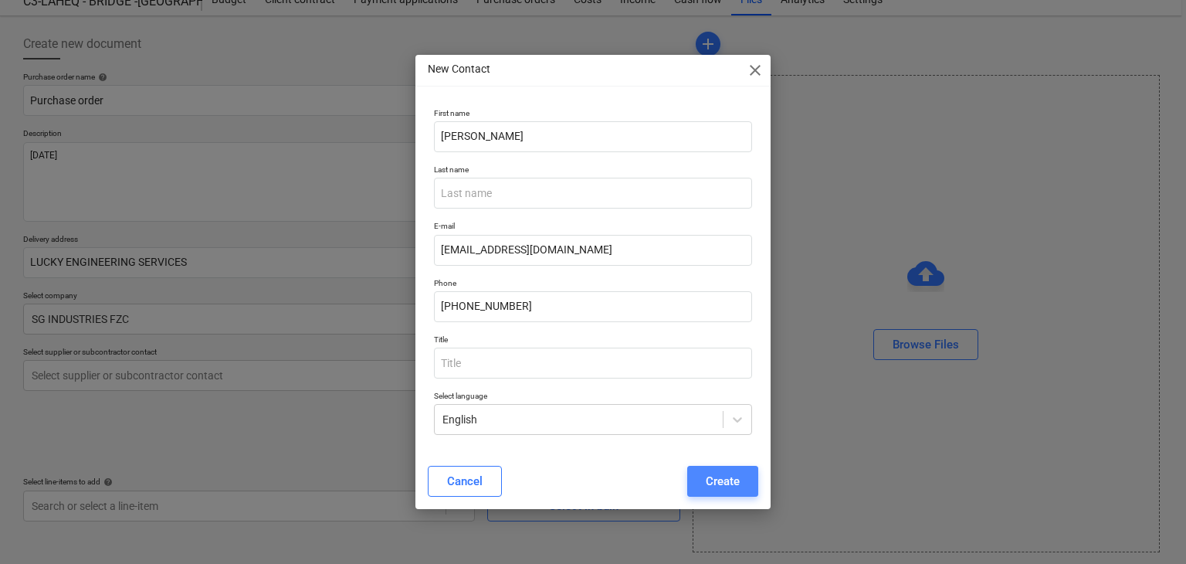
click at [732, 482] on div "Create" at bounding box center [723, 481] width 34 height 20
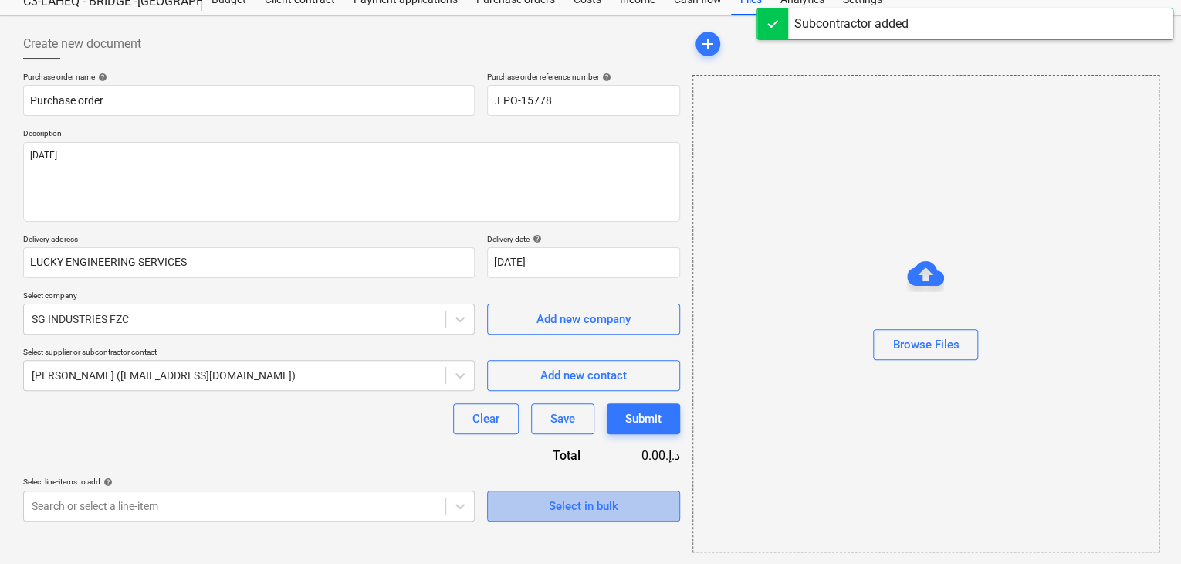
click at [527, 498] on span "Select in bulk" at bounding box center [584, 506] width 154 height 20
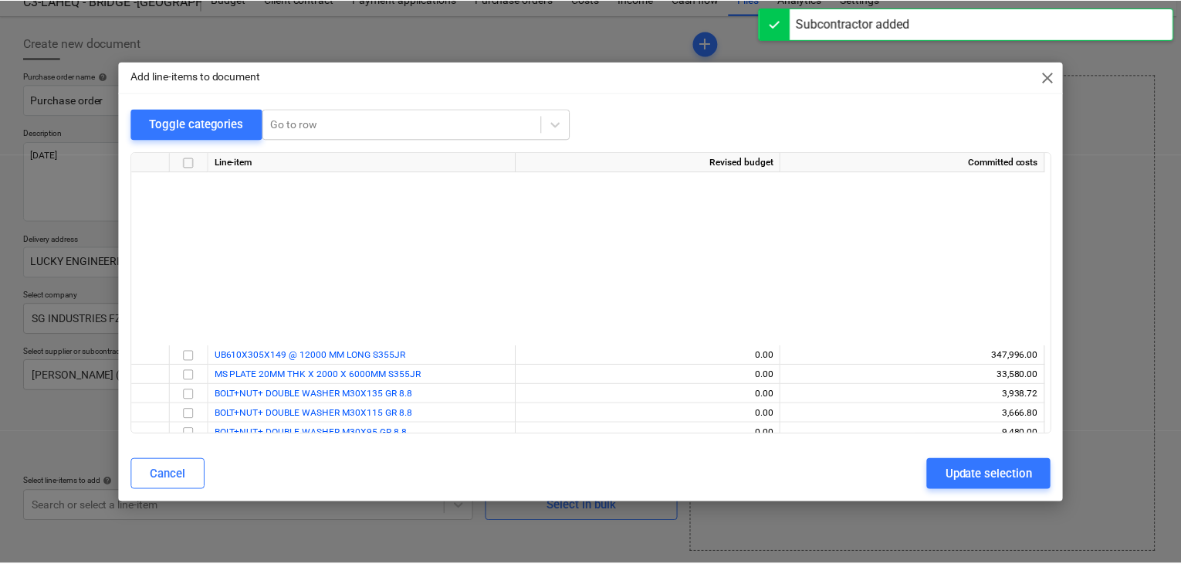
scroll to position [299, 0]
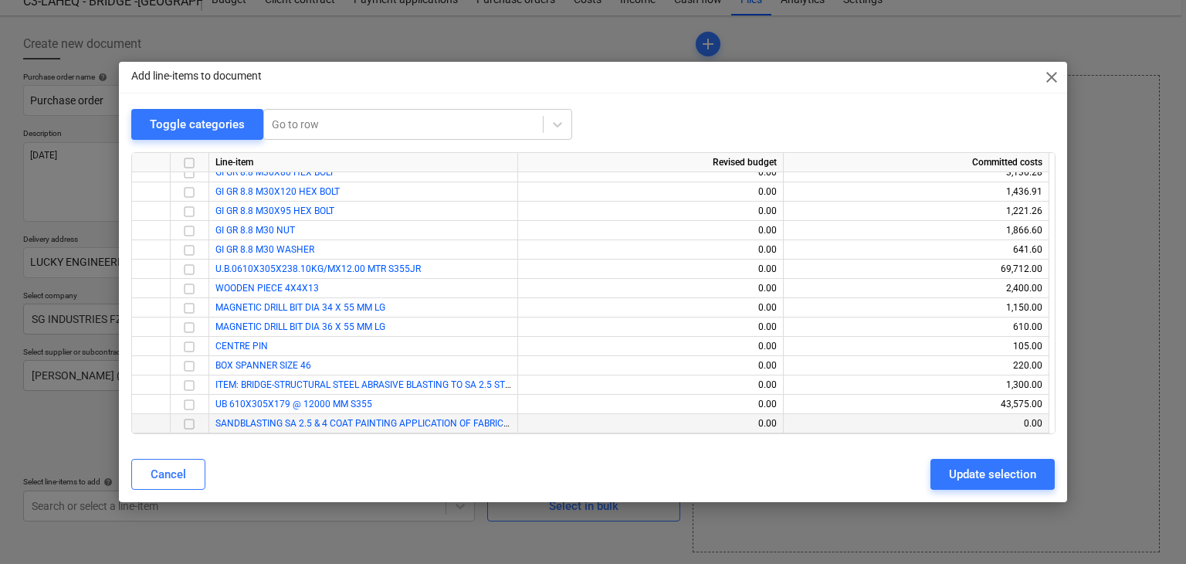
click at [190, 425] on input "checkbox" at bounding box center [189, 424] width 19 height 19
click at [991, 476] on div "Update selection" at bounding box center [992, 474] width 87 height 20
type textarea "x"
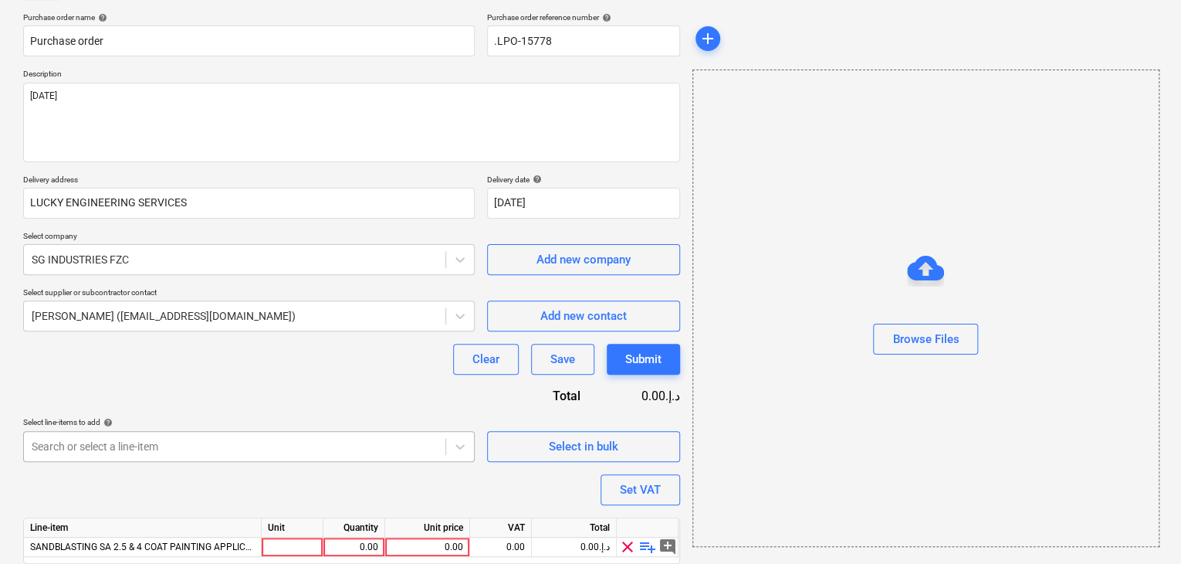
scroll to position [170, 0]
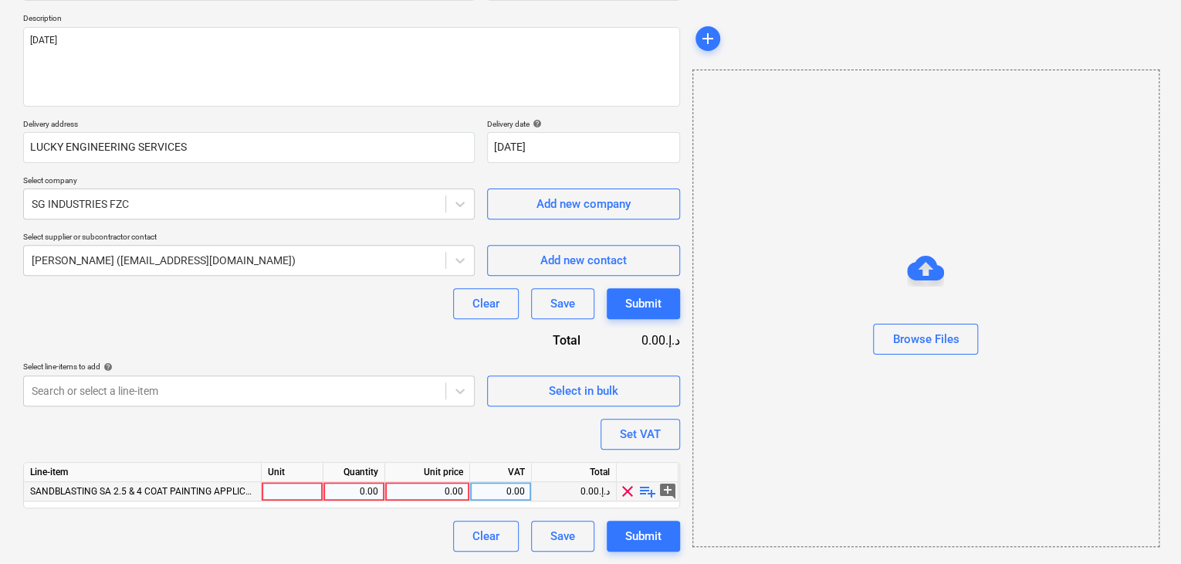
click at [303, 483] on div at bounding box center [293, 491] width 62 height 19
type input "ls"
type textarea "x"
click at [358, 489] on div "0.00" at bounding box center [354, 491] width 49 height 19
type input "1"
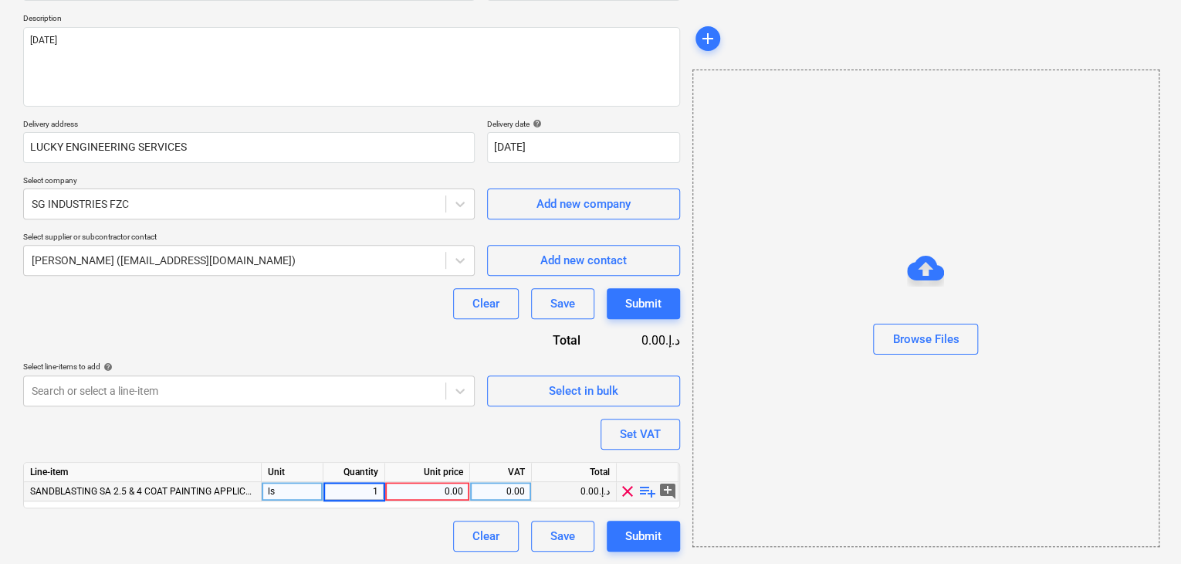
type textarea "x"
click at [435, 498] on div "0.00" at bounding box center [427, 491] width 72 height 19
type input "40400"
type textarea "x"
click at [792, 387] on div "Browse Files" at bounding box center [926, 307] width 467 height 477
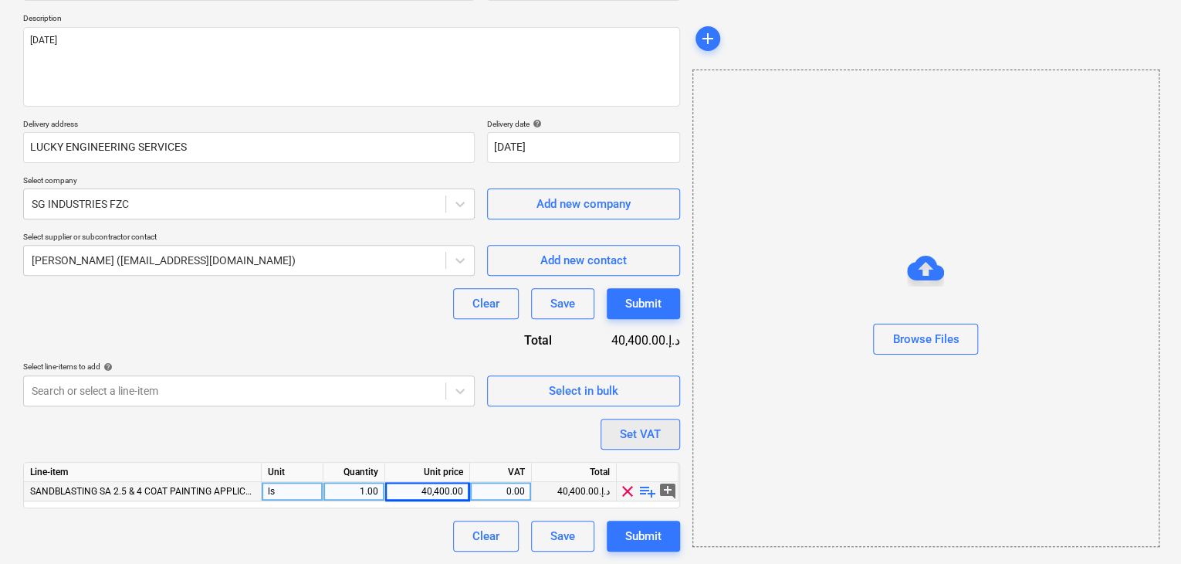
click at [662, 436] on button "Set VAT" at bounding box center [641, 434] width 80 height 31
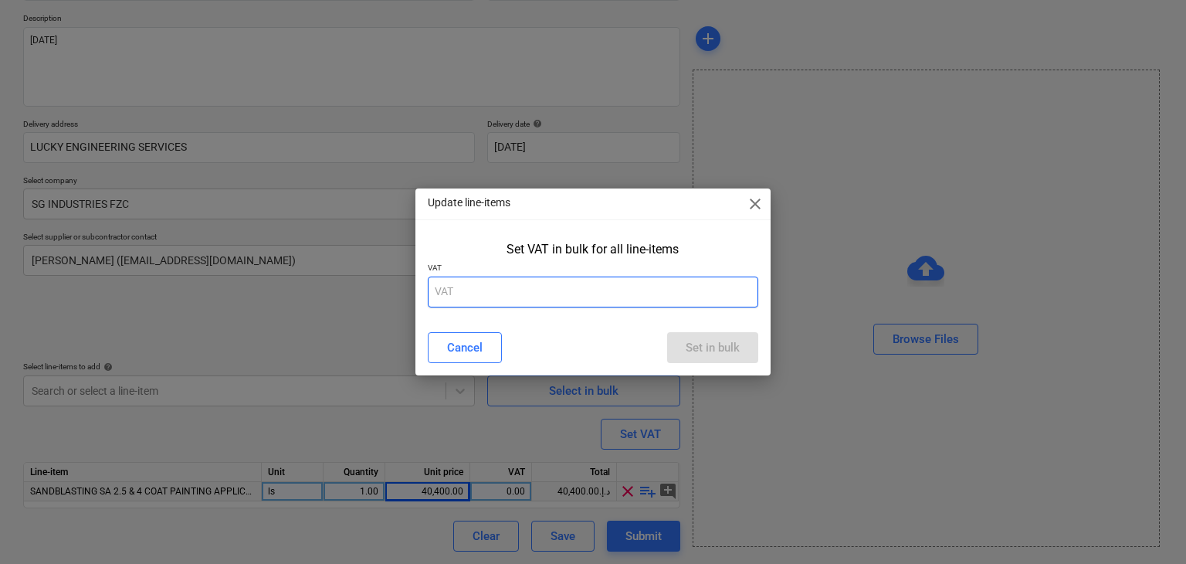
click at [523, 300] on input "text" at bounding box center [593, 291] width 331 height 31
type input "5"
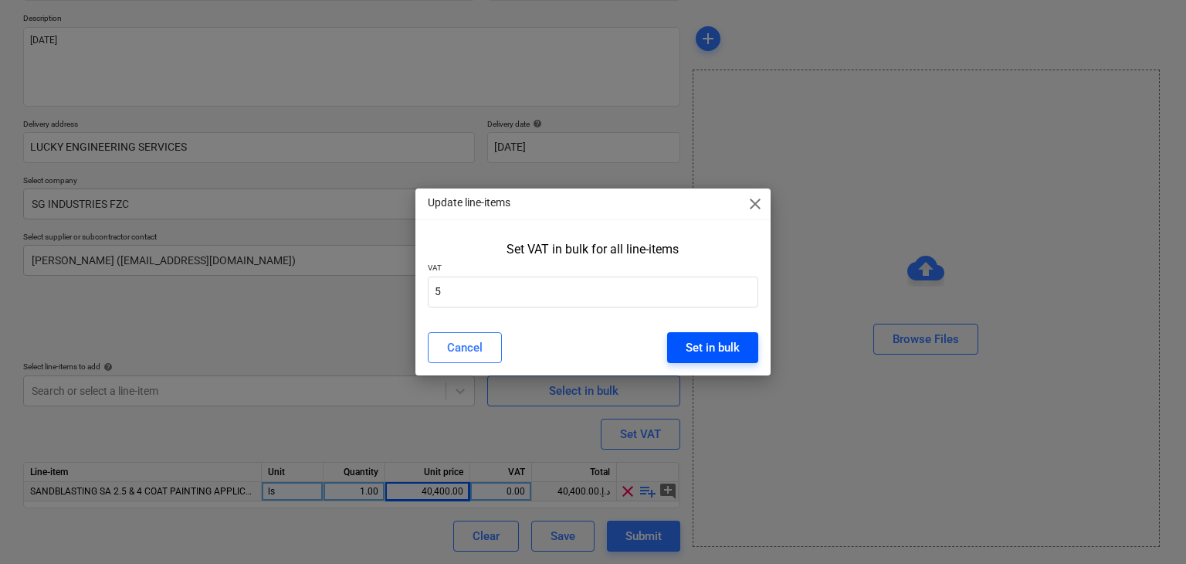
click at [692, 349] on div "Set in bulk" at bounding box center [713, 347] width 54 height 20
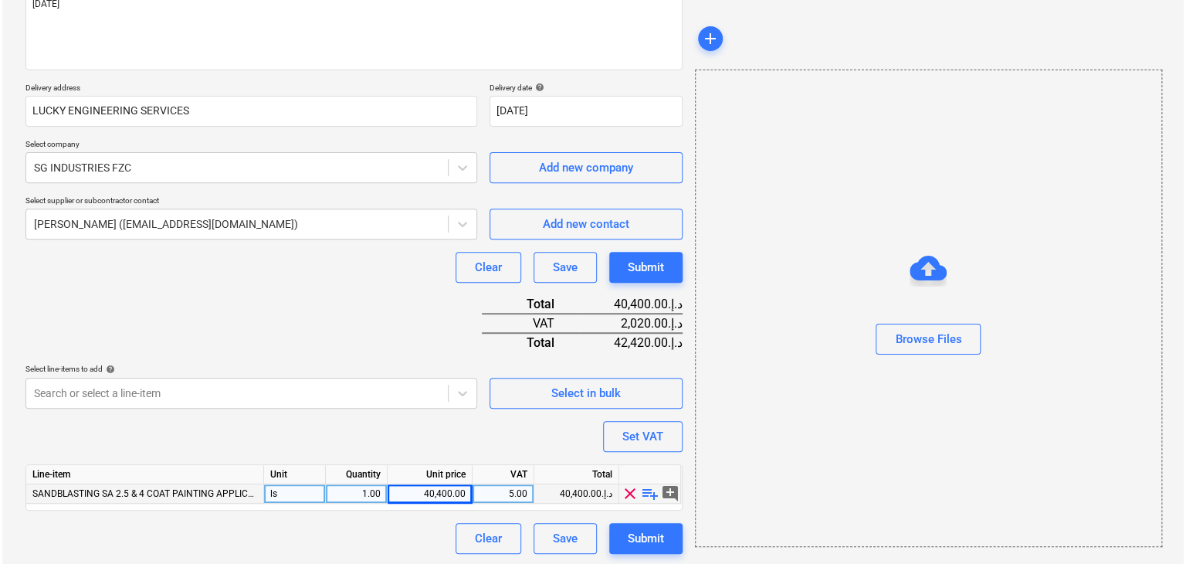
scroll to position [208, 0]
click at [639, 540] on div "Submit" at bounding box center [643, 537] width 36 height 20
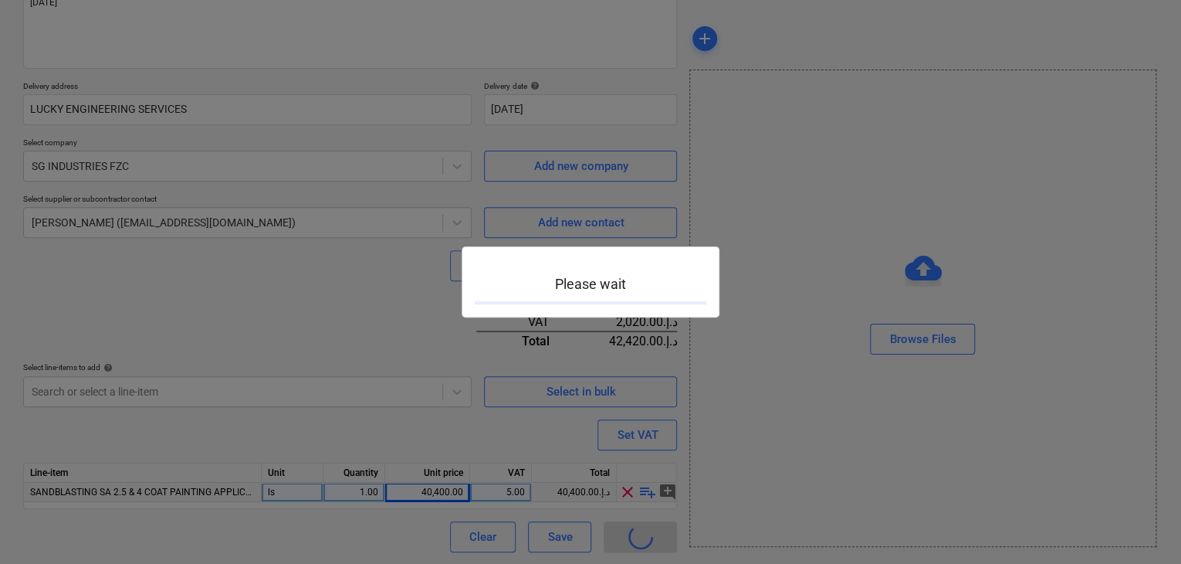
type textarea "x"
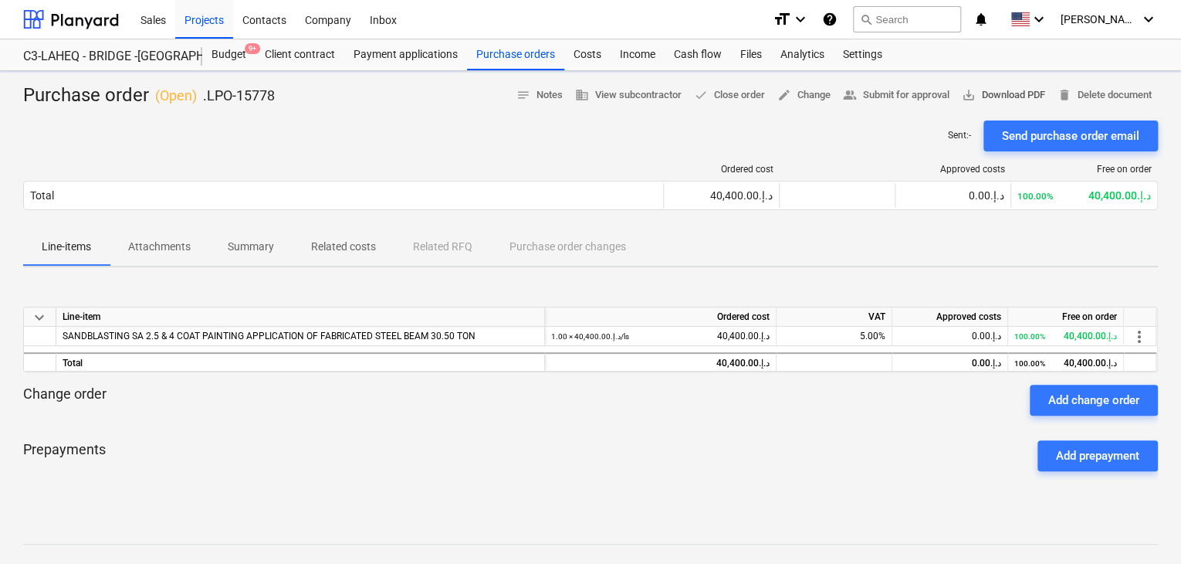
click at [997, 90] on span "save_alt Download PDF" at bounding box center [1003, 95] width 83 height 18
